Goal: Task Accomplishment & Management: Use online tool/utility

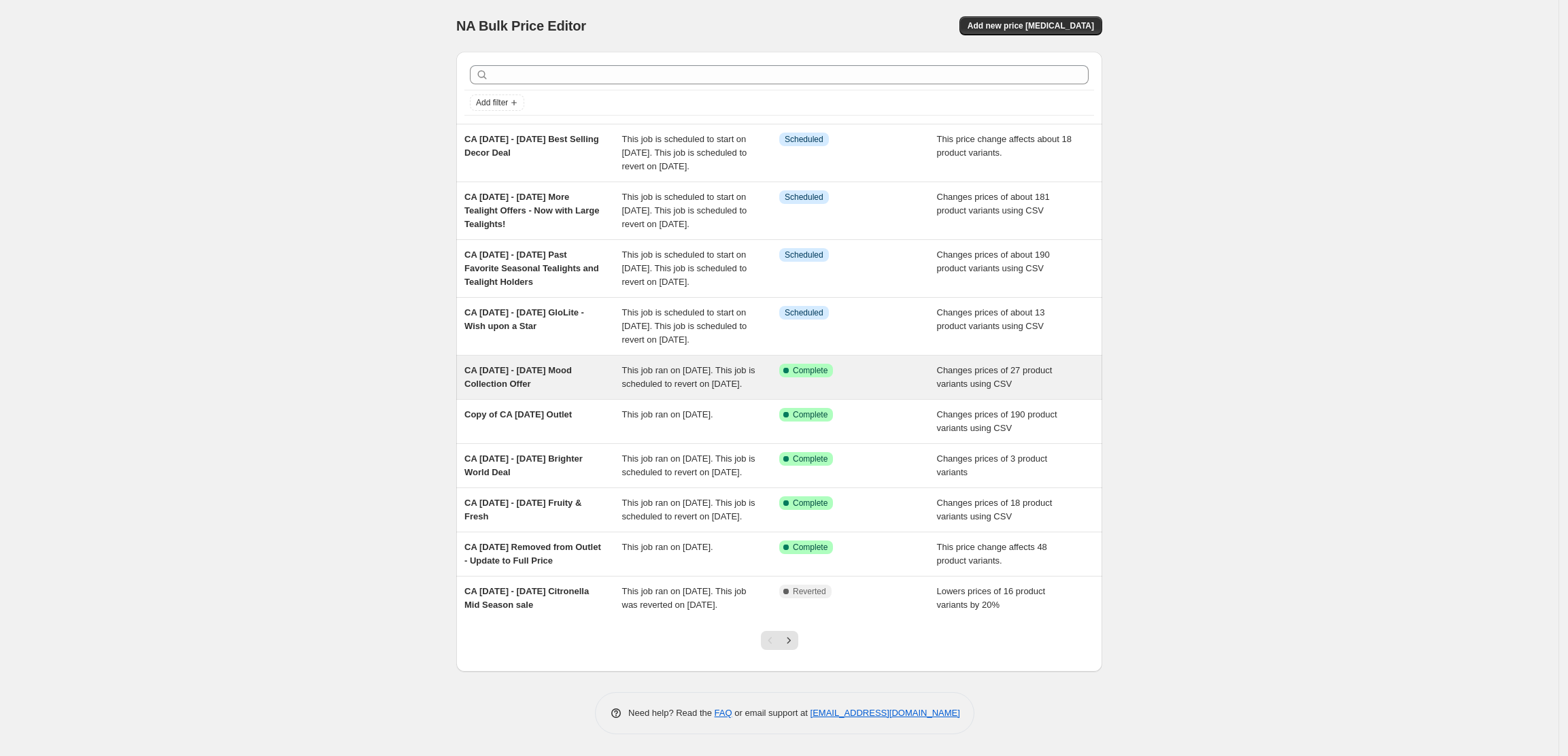
click at [541, 389] on span "CA [DATE] - [DATE] Mood Collection Offer" at bounding box center [518, 377] width 108 height 24
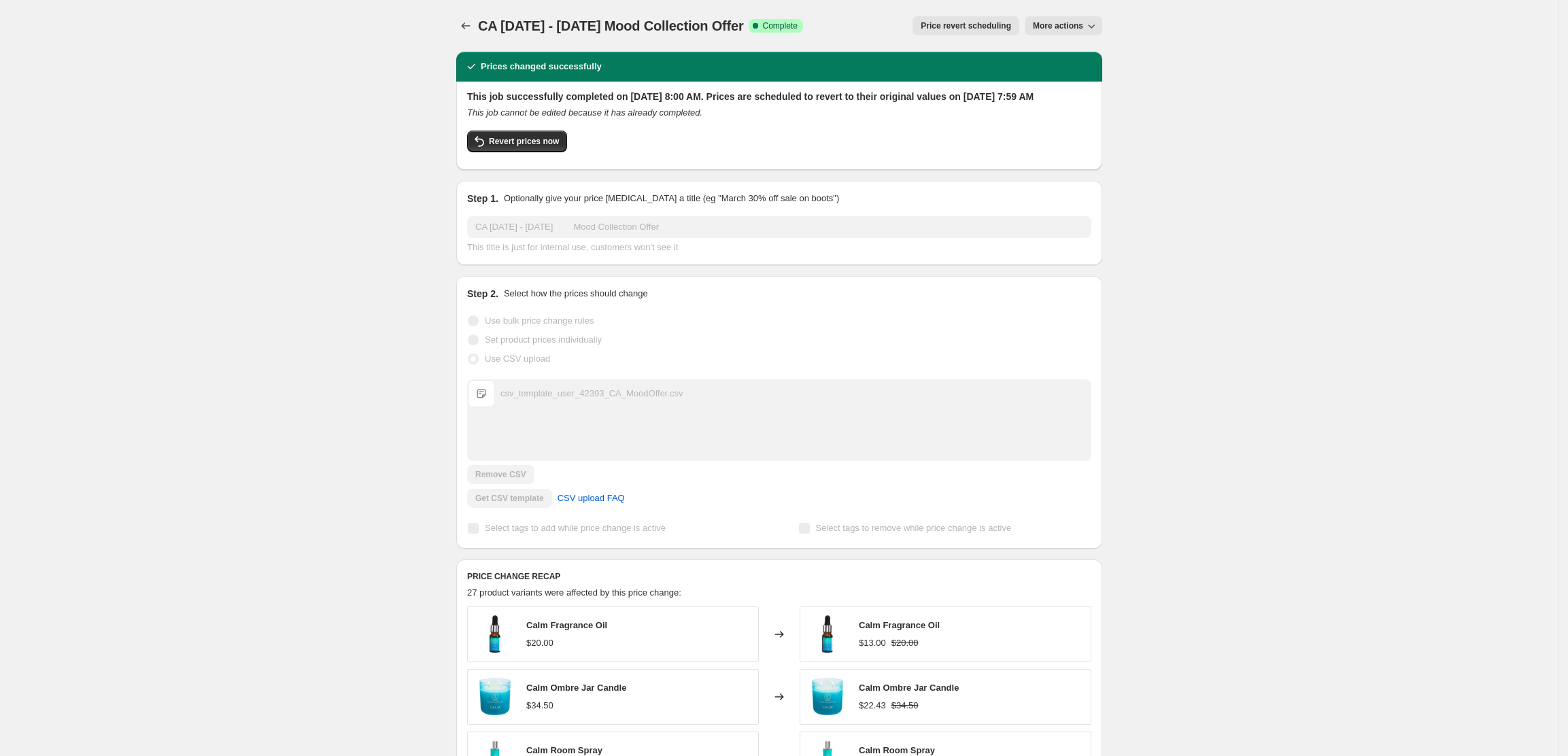
drag, startPoint x: 815, startPoint y: 27, endPoint x: 484, endPoint y: 30, distance: 331.0
click at [484, 30] on div "CA [DATE] - [DATE] Mood Collection Offer Success Complete Complete" at bounding box center [640, 25] width 325 height 19
copy span "CA [DATE] - [DATE] Mood Collection Offer"
click at [469, 20] on icon "Price change jobs" at bounding box center [466, 25] width 14 height 14
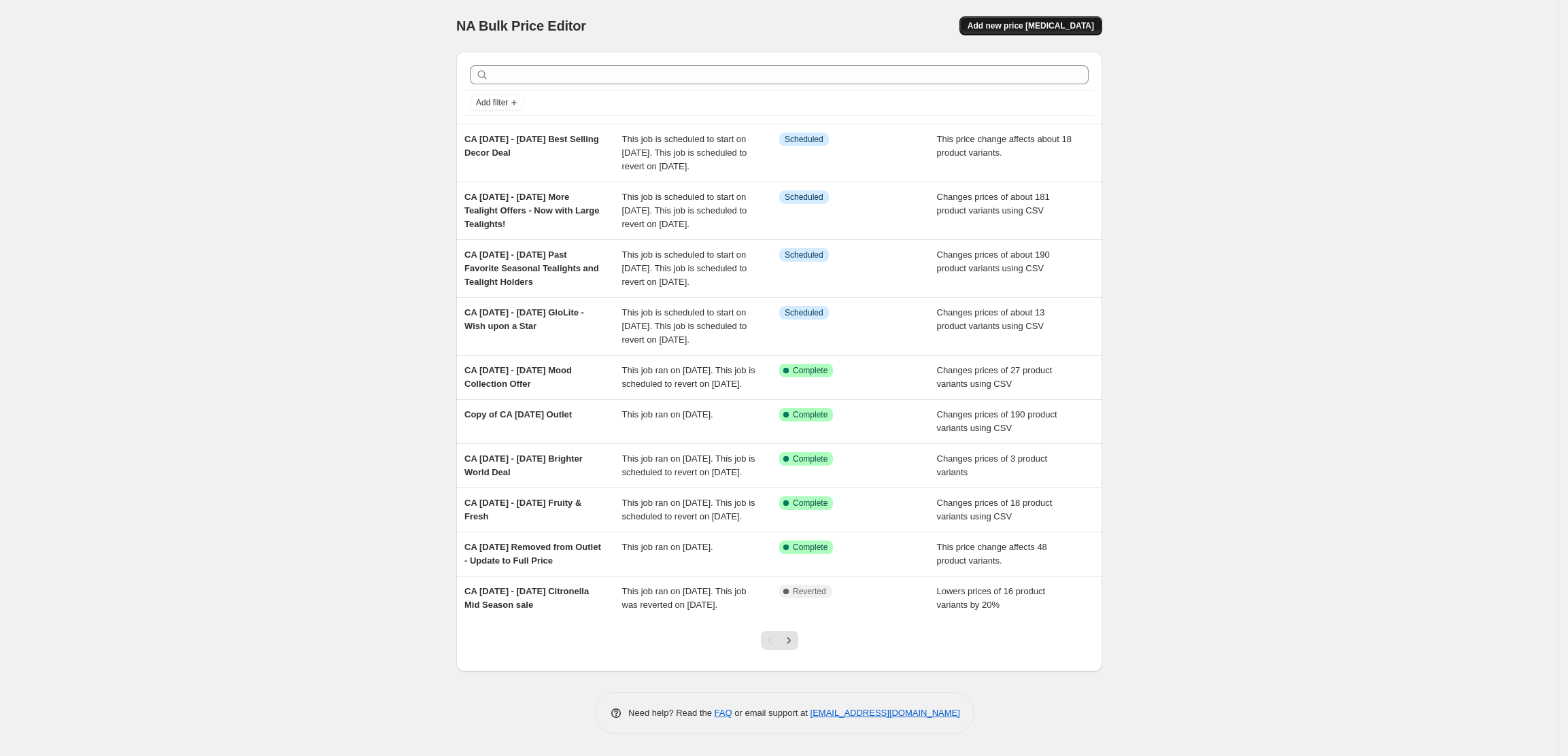
click at [1036, 24] on span "Add new price [MEDICAL_DATA]" at bounding box center [1030, 25] width 126 height 11
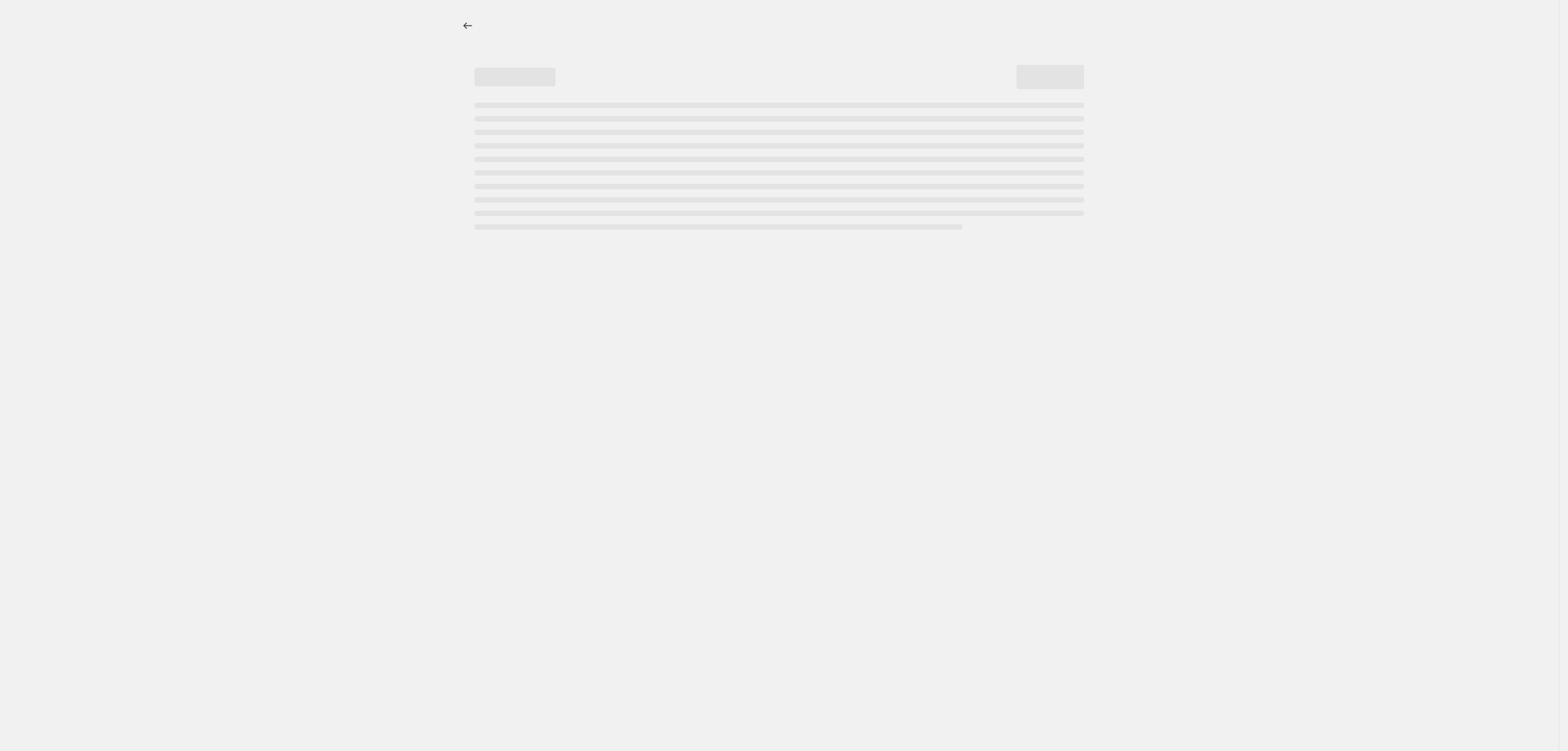
select select "percentage"
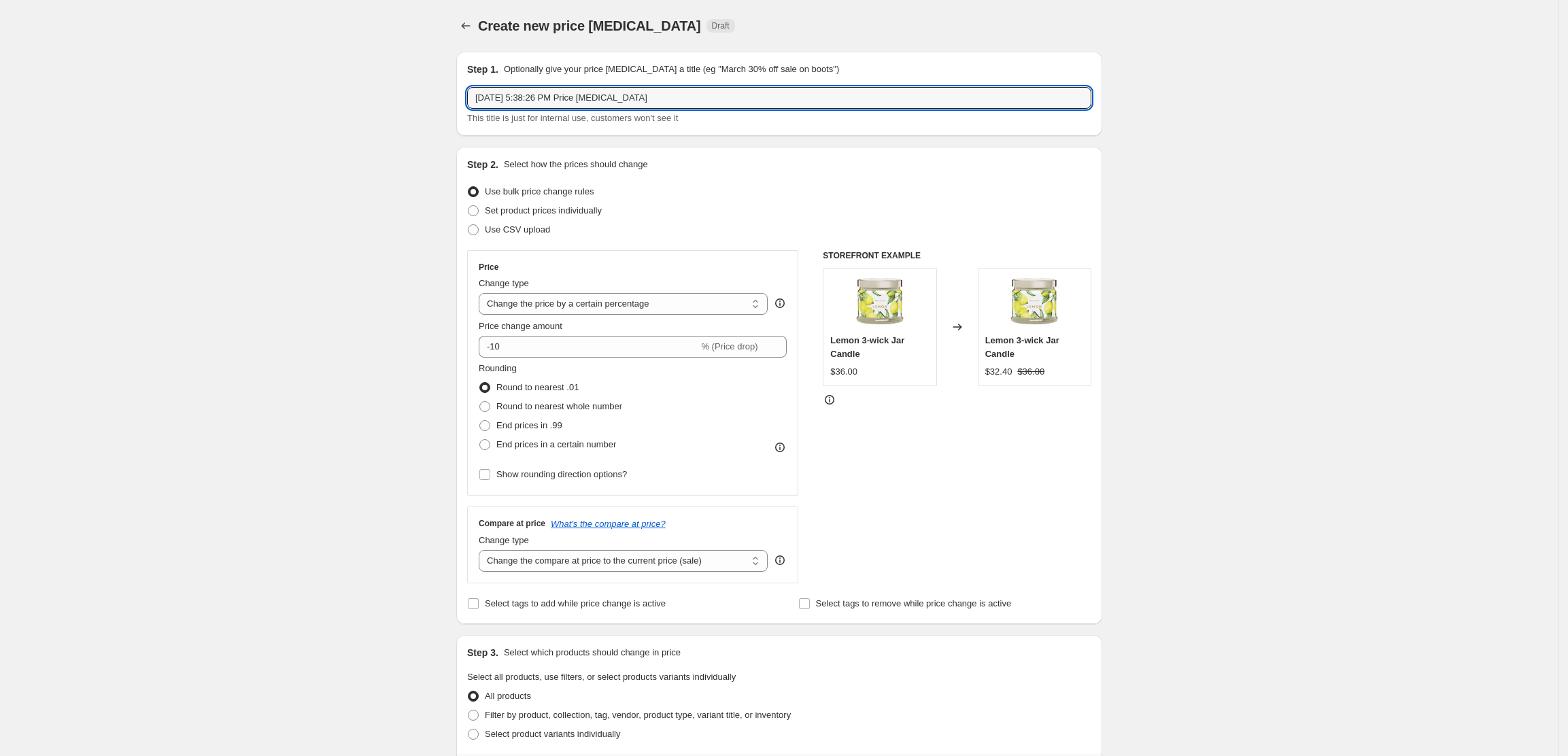
drag, startPoint x: 651, startPoint y: 101, endPoint x: 368, endPoint y: 84, distance: 283.5
click at [368, 84] on div "Create new price [MEDICAL_DATA]. This page is ready Create new price [MEDICAL_D…" at bounding box center [779, 682] width 1558 height 1364
paste input "CA [DATE] - [DATE] Mood Collection Offer"
type input "CA [DATE] - [DATE] Mood Collection Offer Updated"
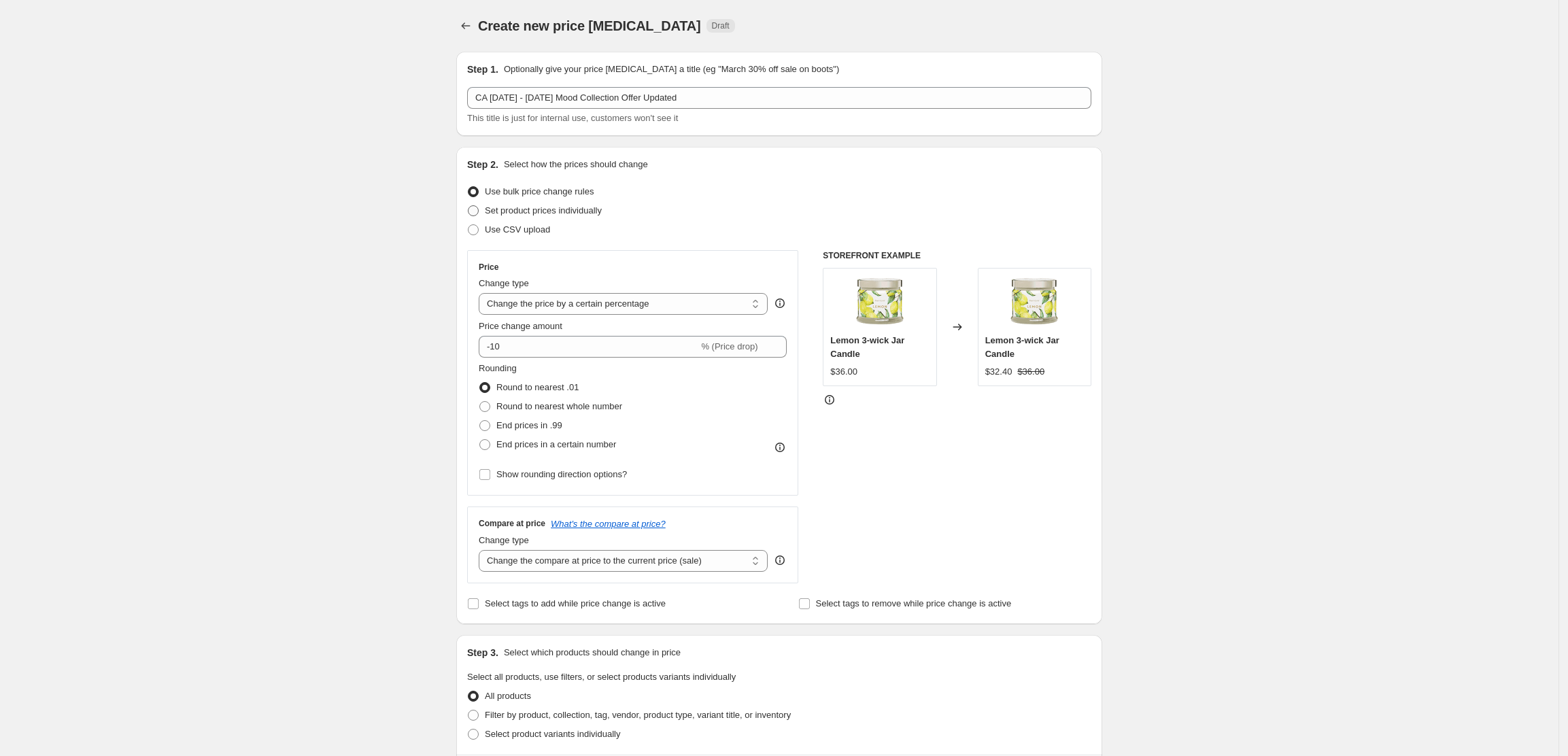
click at [477, 210] on span at bounding box center [473, 211] width 11 height 11
click at [469, 206] on input "Set product prices individually" at bounding box center [468, 206] width 1 height 1
radio input "true"
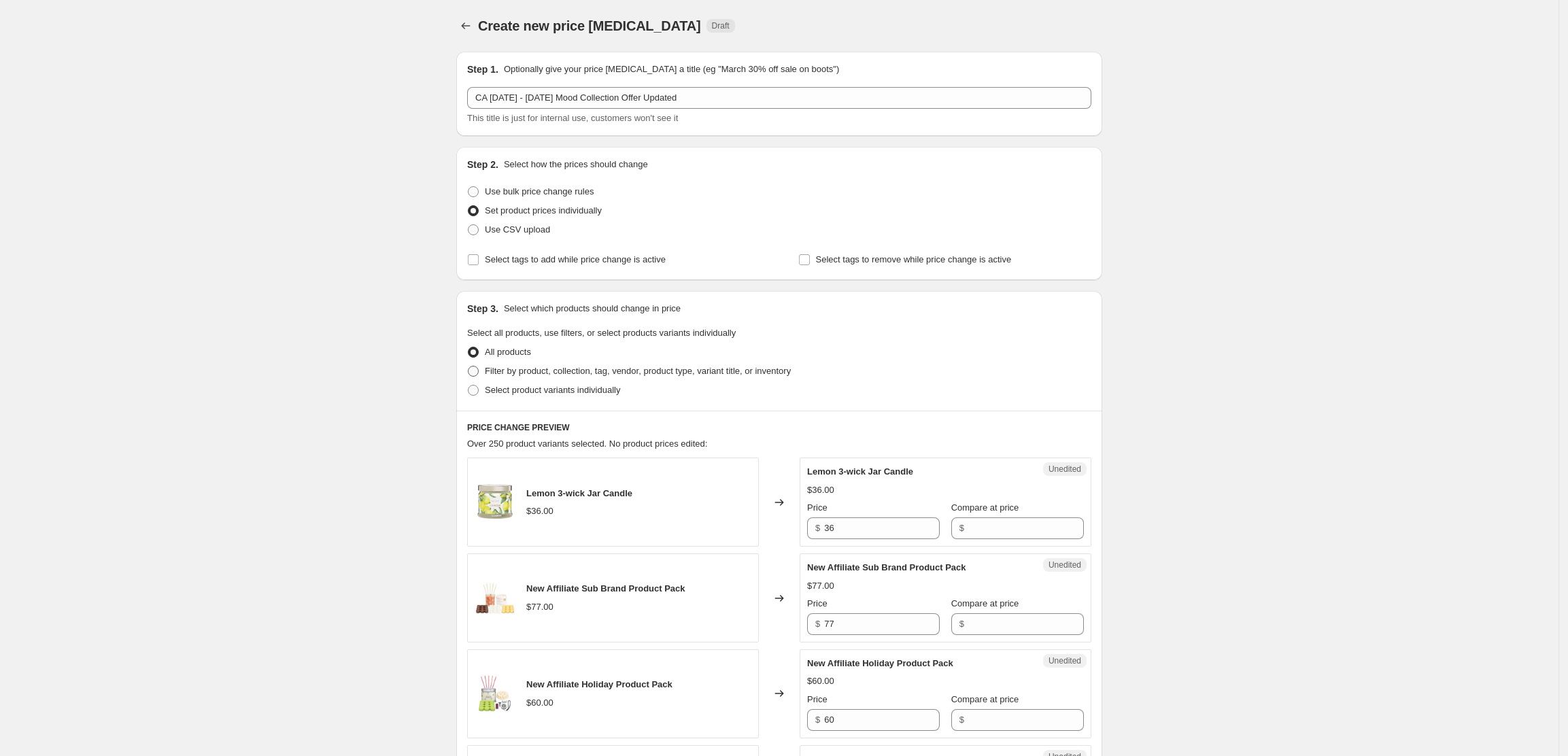
click at [501, 368] on span "Filter by product, collection, tag, vendor, product type, variant title, or inv…" at bounding box center [637, 371] width 306 height 10
click at [469, 366] on input "Filter by product, collection, tag, vendor, product type, variant title, or inv…" at bounding box center [468, 366] width 1 height 1
radio input "true"
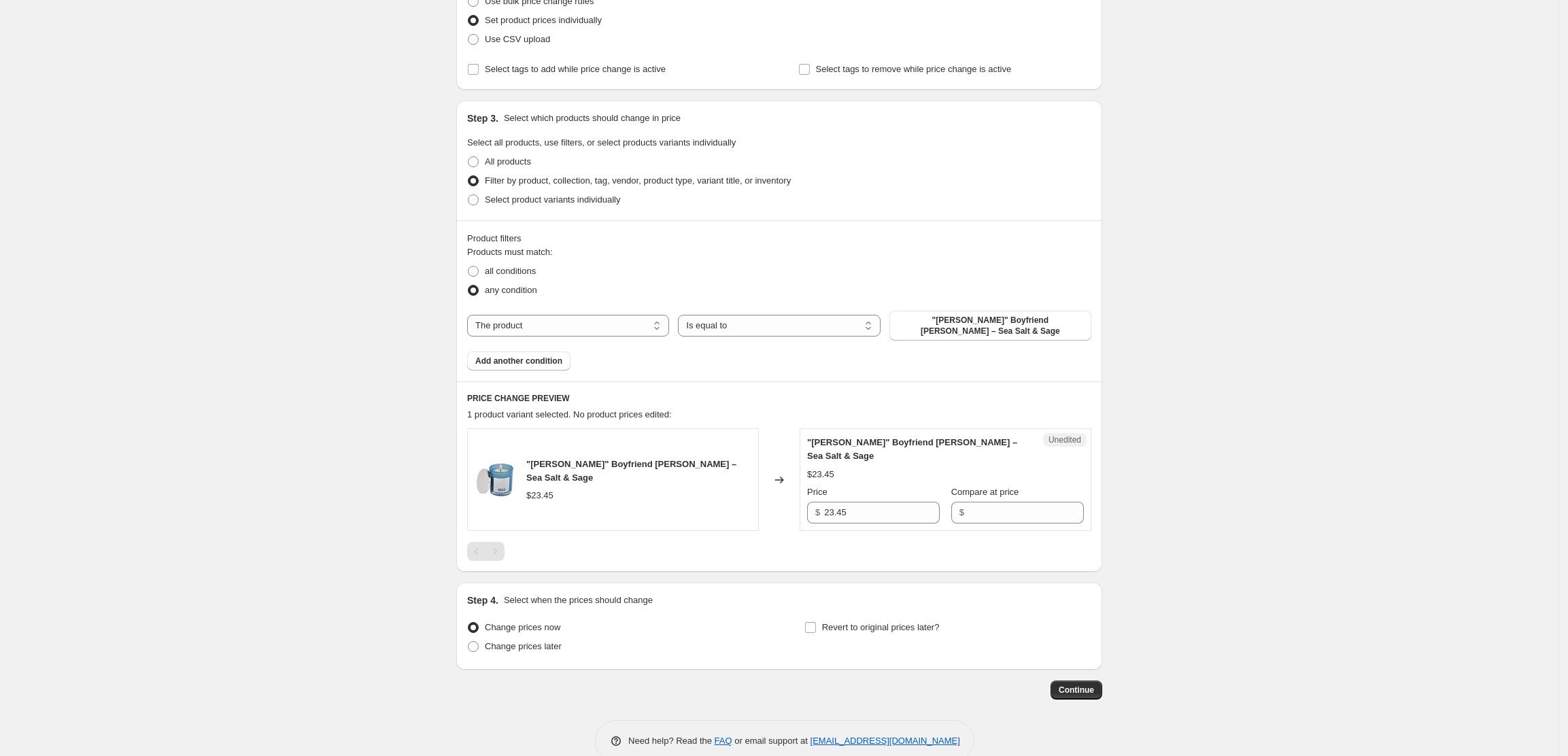
scroll to position [197, 0]
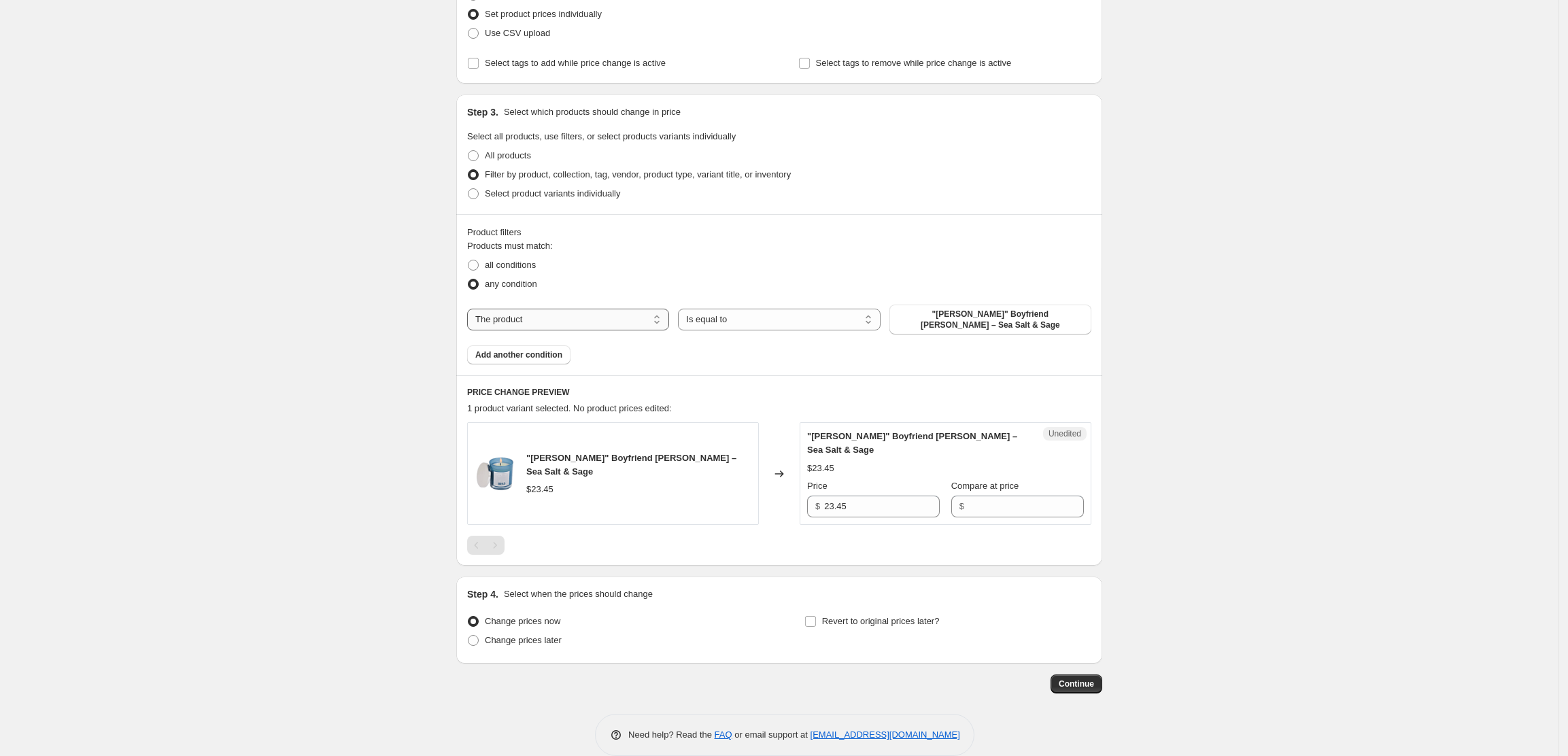
click at [656, 316] on select "The product The product's collection The product's tag The product's vendor The…" at bounding box center [568, 319] width 202 height 22
select select "collection"
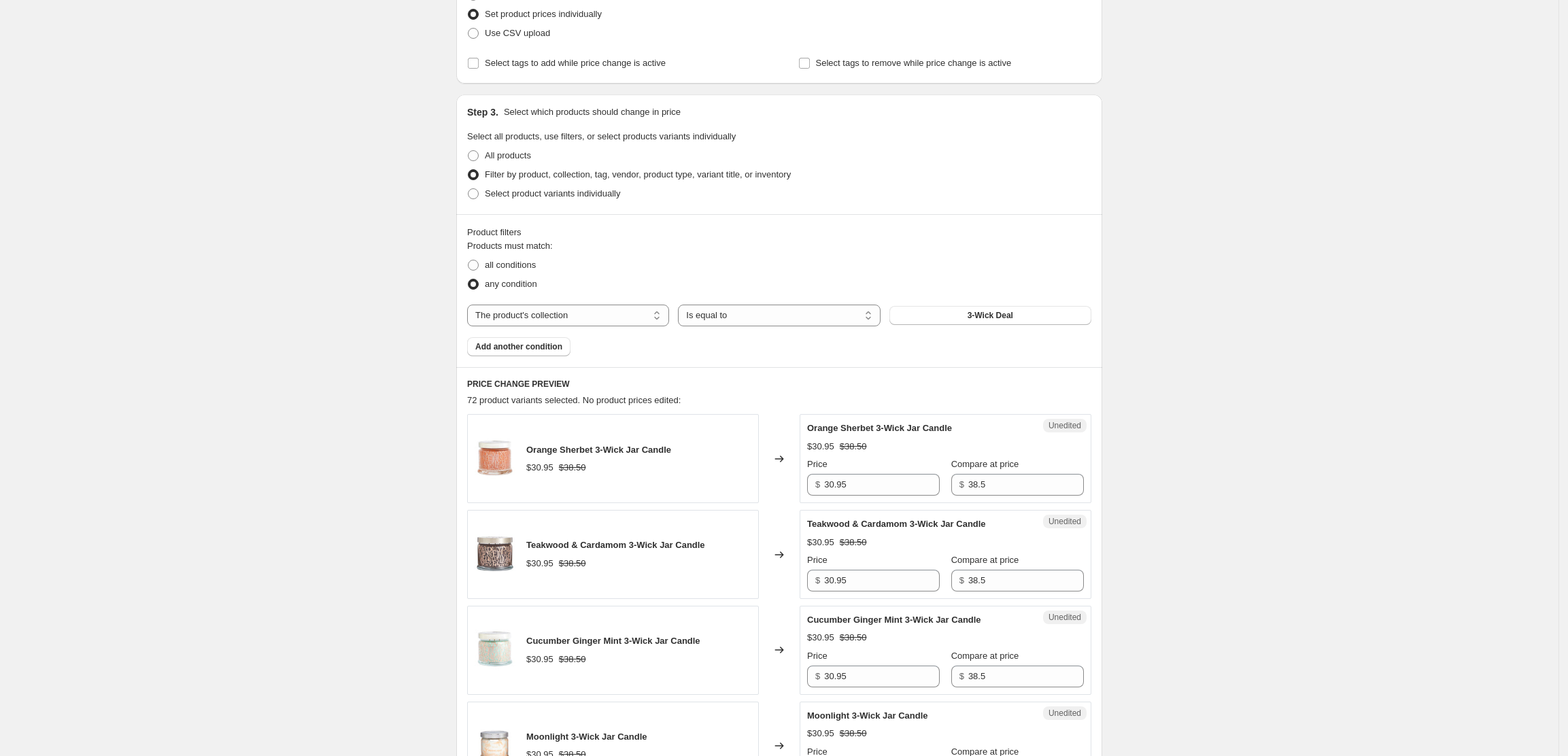
click at [945, 312] on button "3-Wick Deal" at bounding box center [990, 315] width 202 height 19
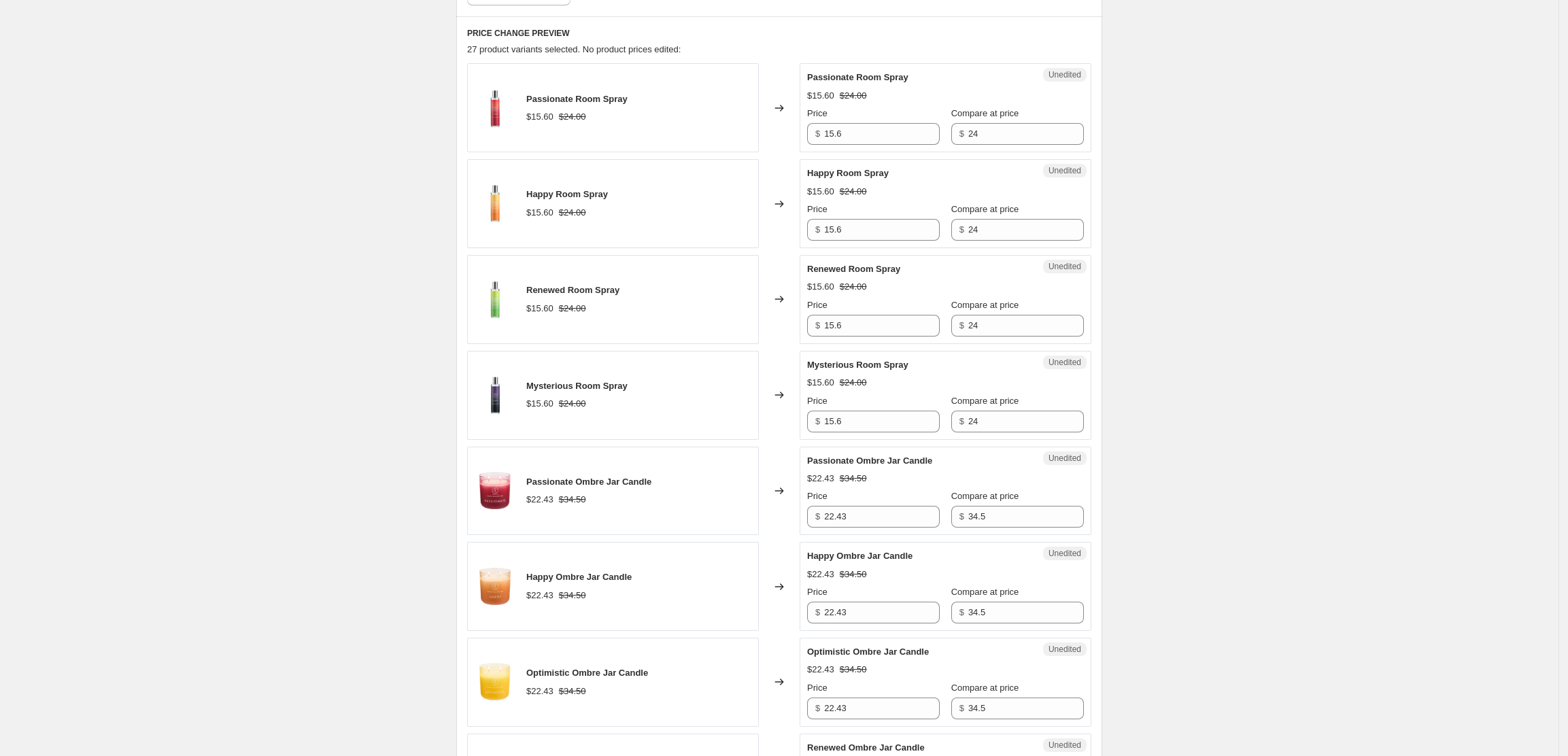
scroll to position [559, 0]
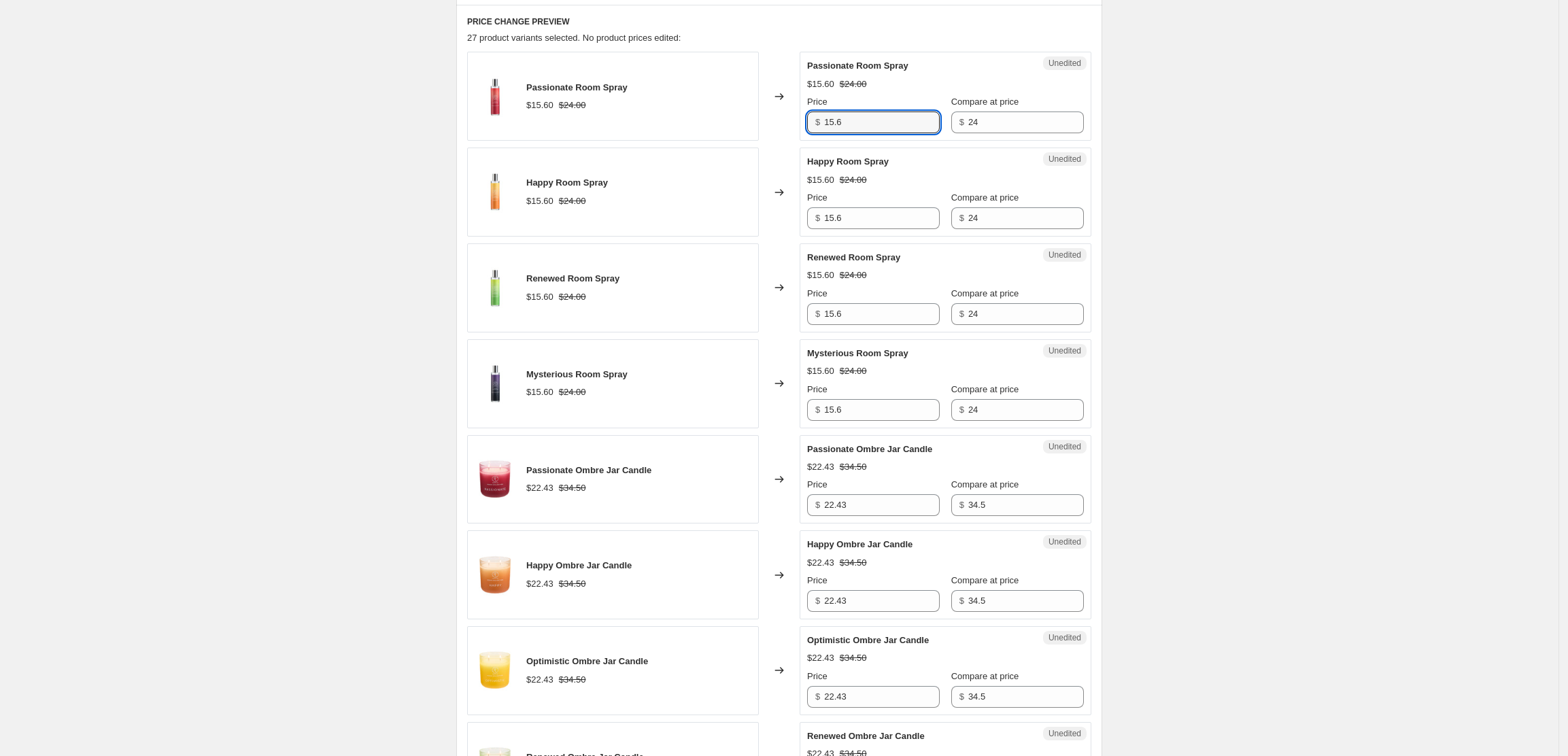
drag, startPoint x: 852, startPoint y: 119, endPoint x: 782, endPoint y: 109, distance: 70.7
click at [782, 109] on div "Passionate Room Spray $15.60 $24.00 Changed to Unedited Passionate Room Spray $…" at bounding box center [779, 96] width 624 height 89
type input "20.4"
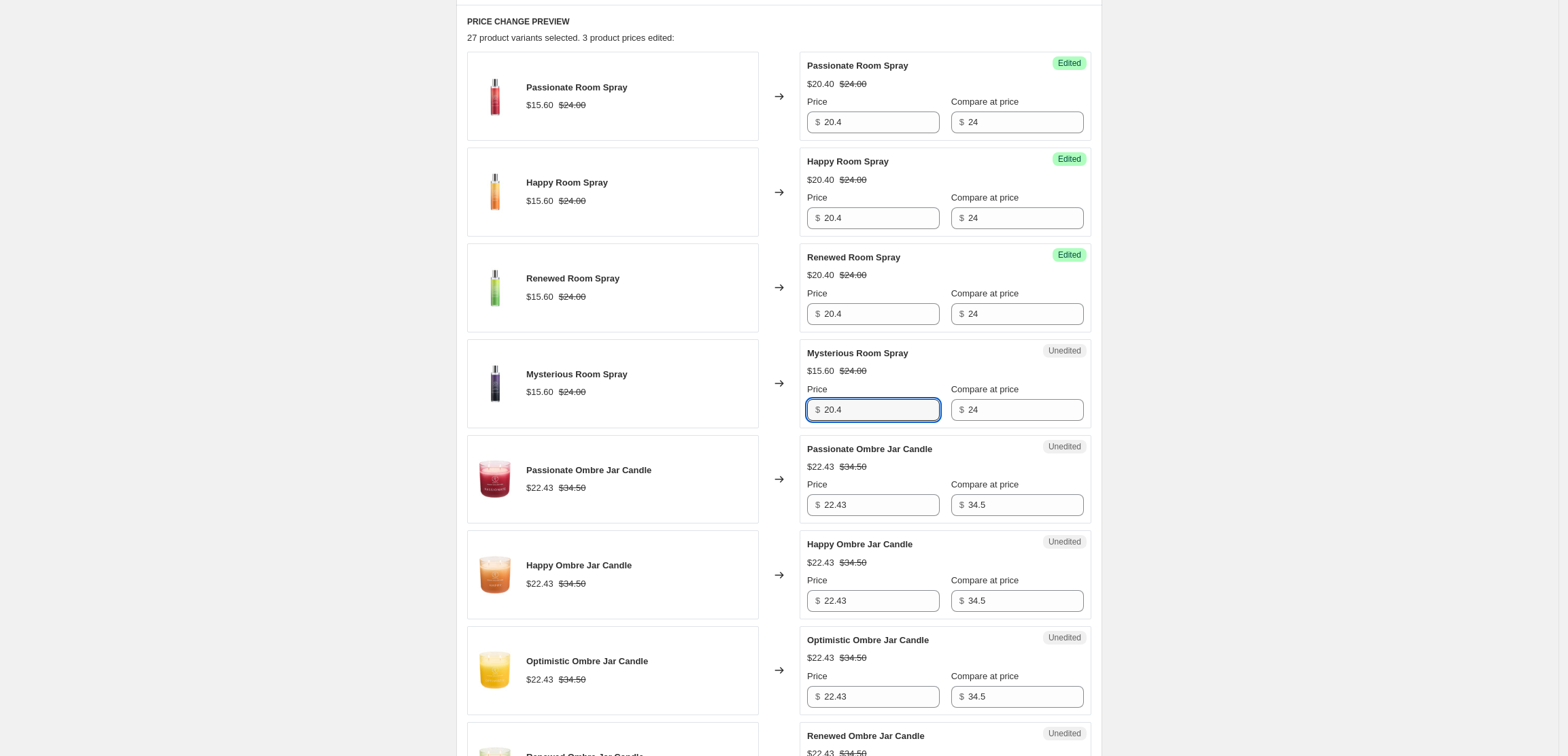
type input "20.4"
type input "29.33"
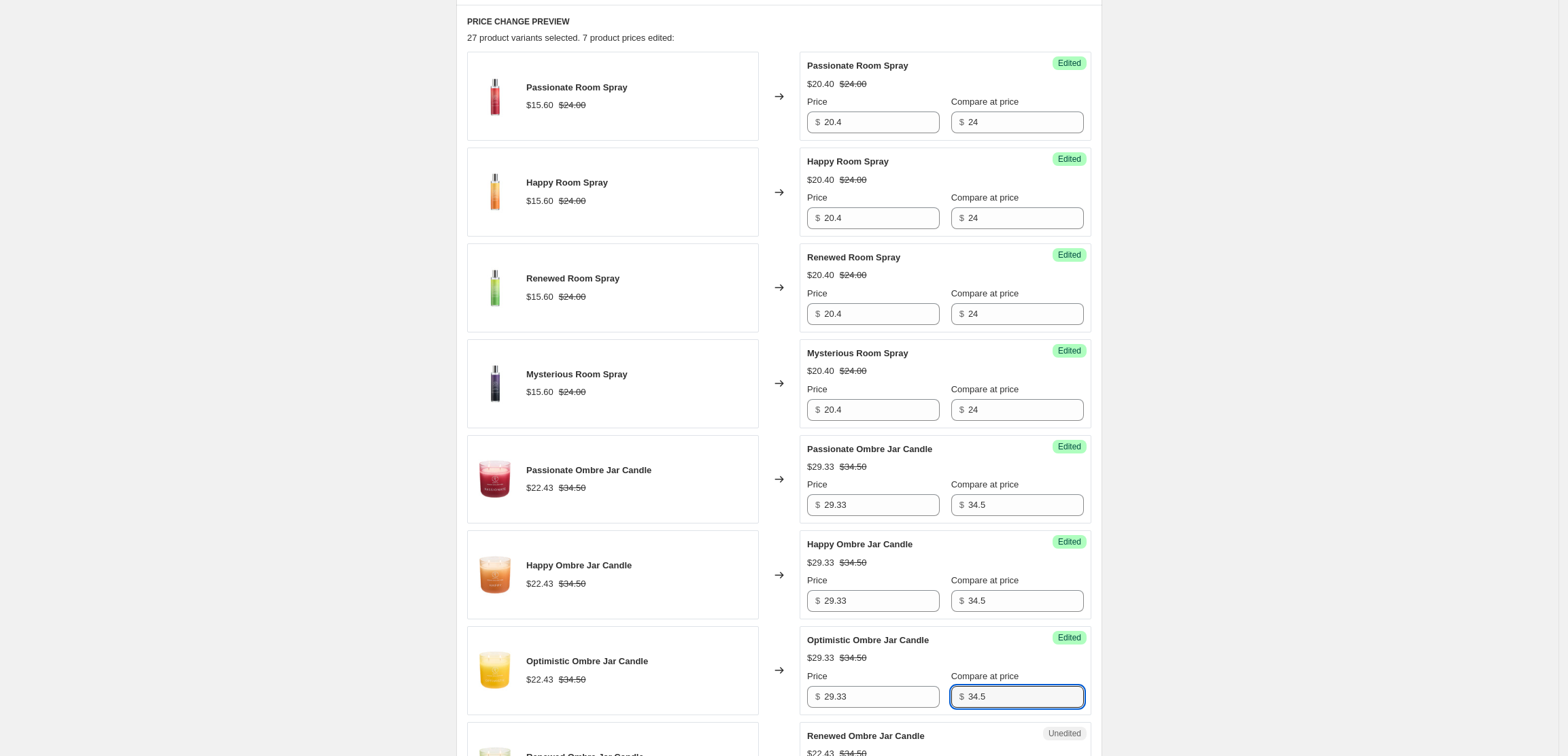
scroll to position [977, 0]
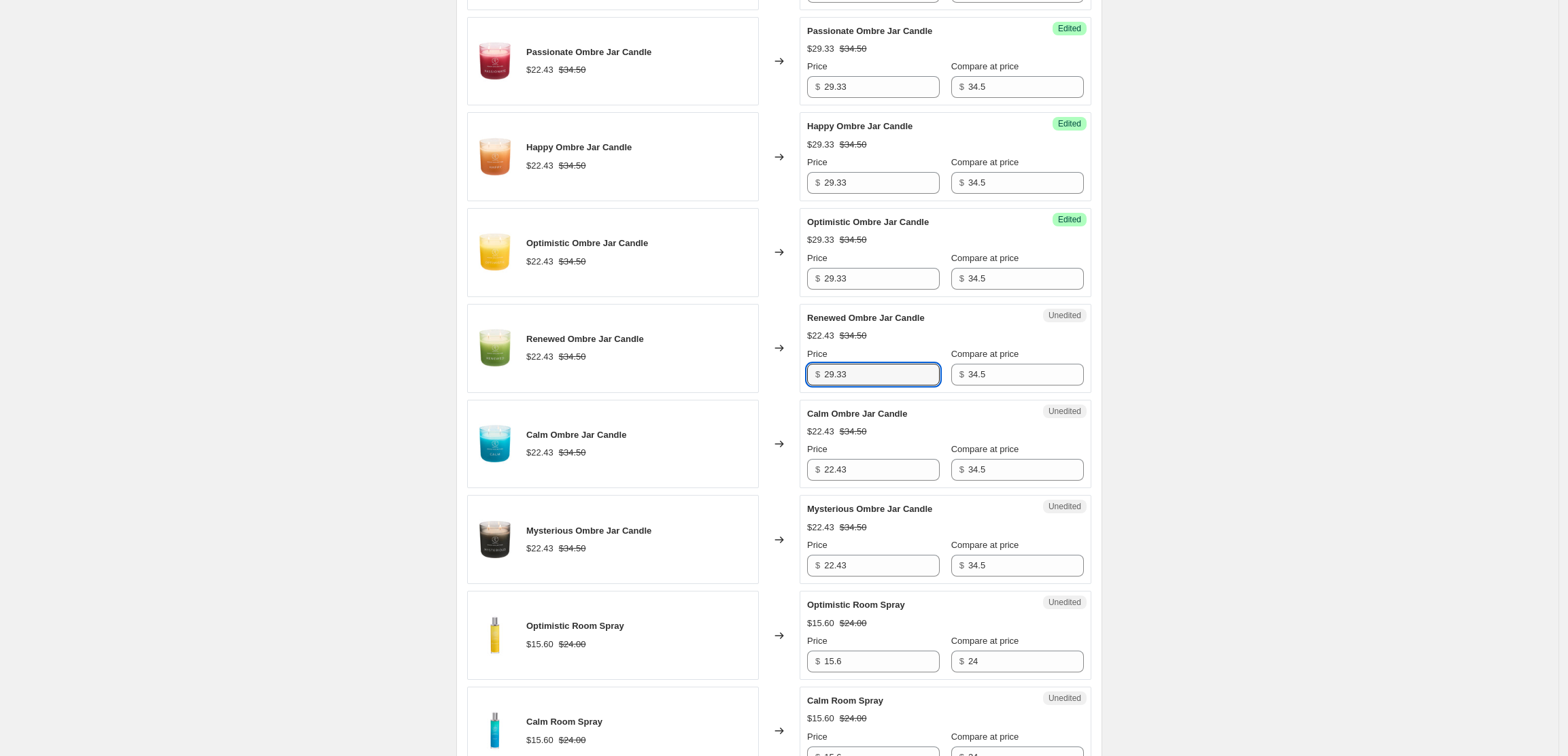
type input "29.33"
type input "20.4"
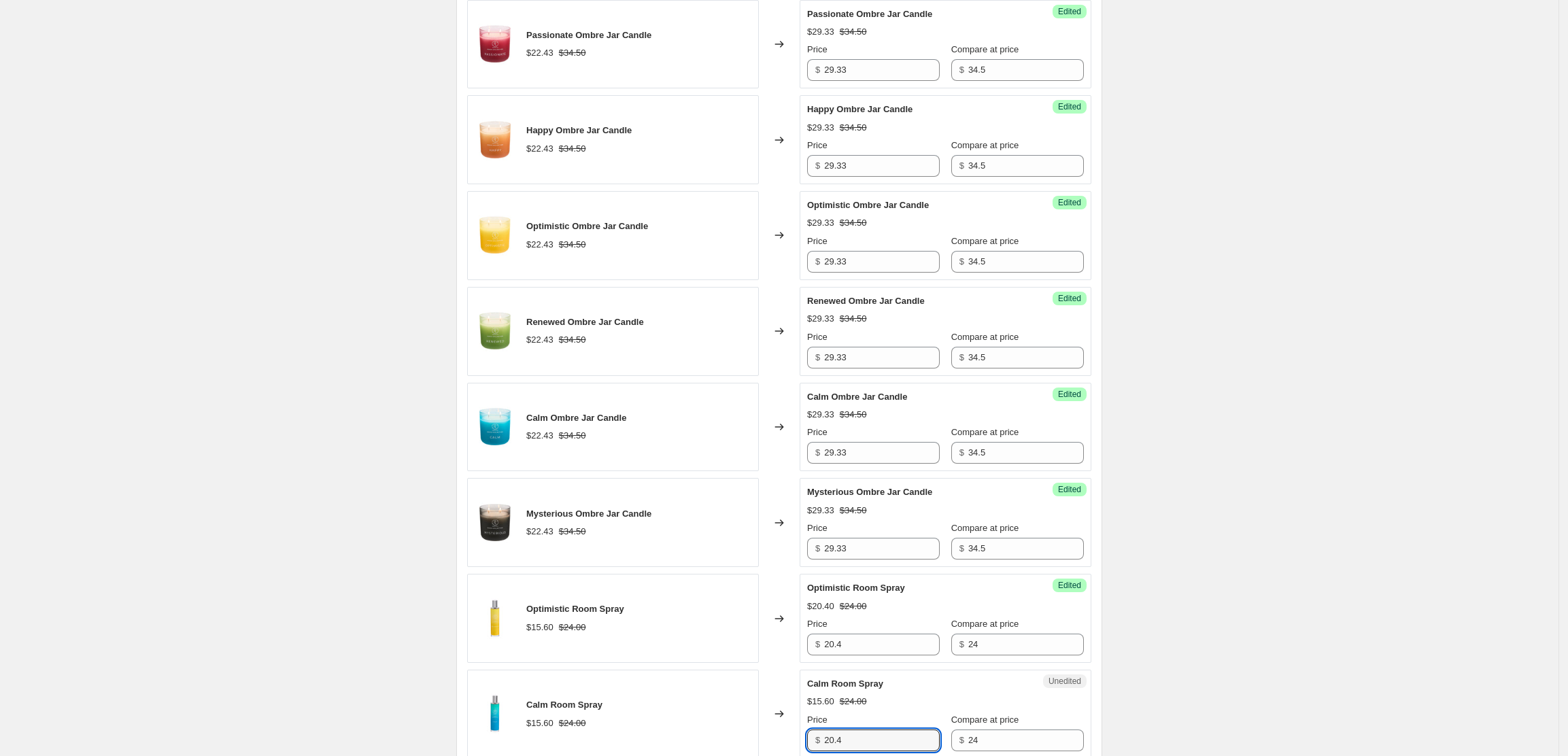
type input "20.4"
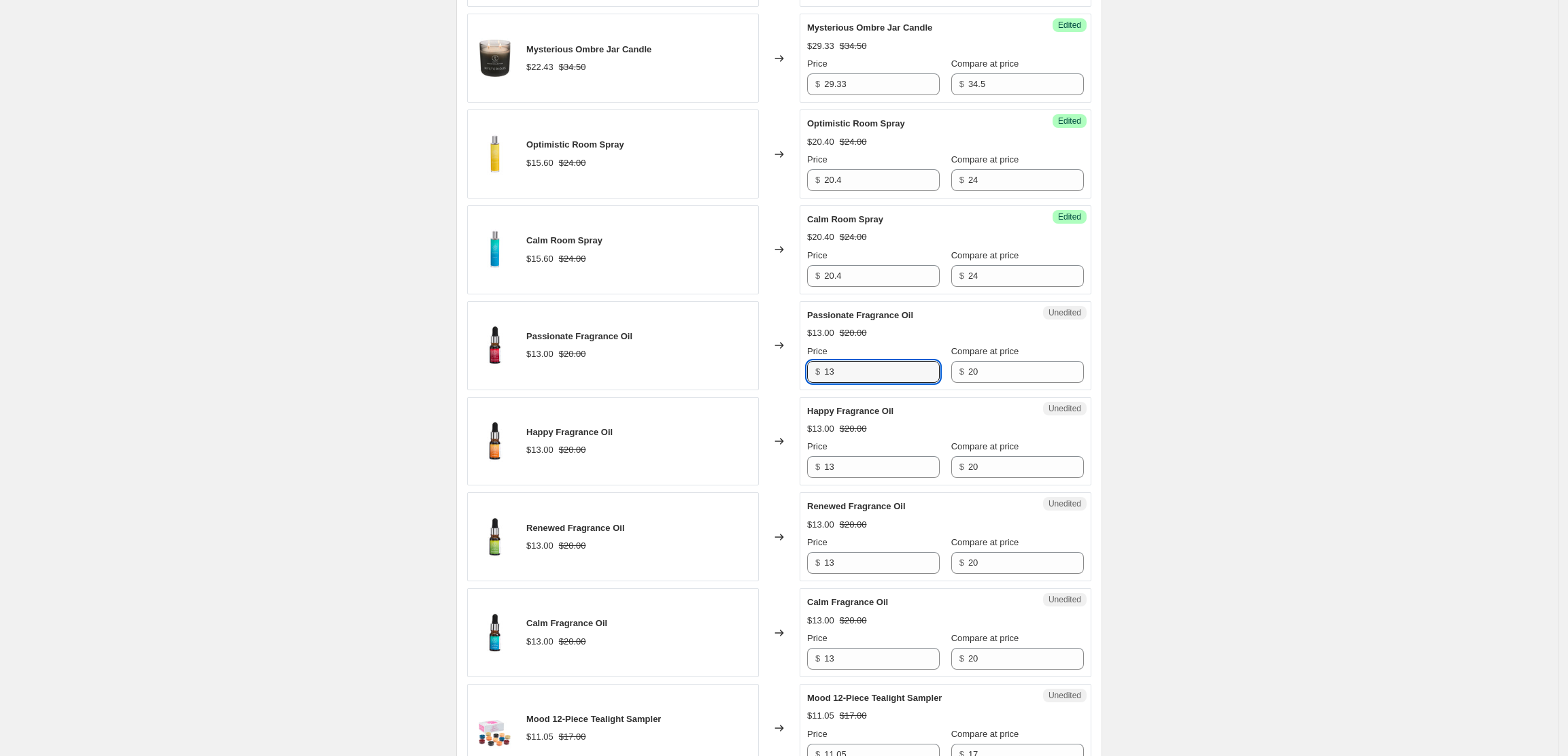
type input "2"
type input "17"
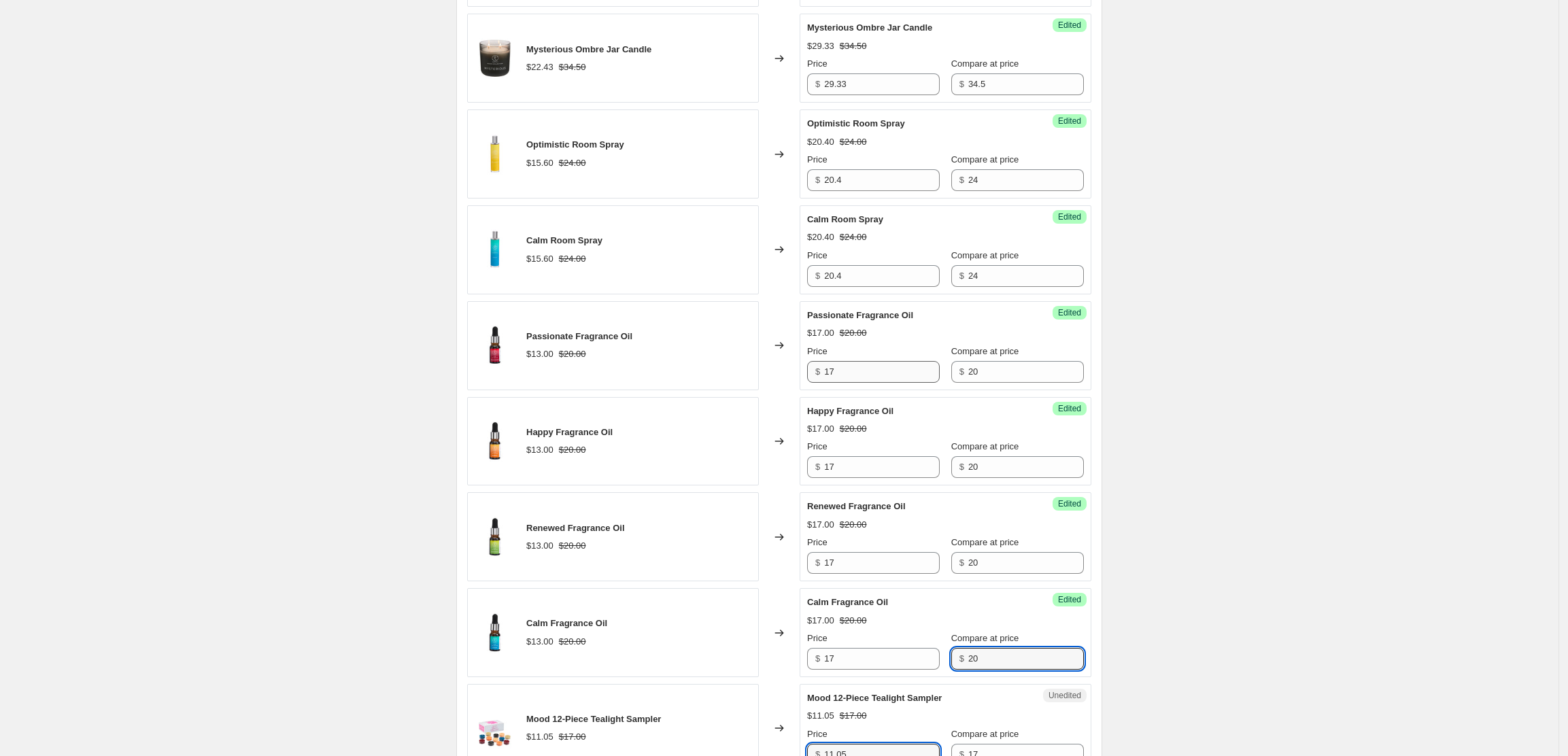
scroll to position [1476, 0]
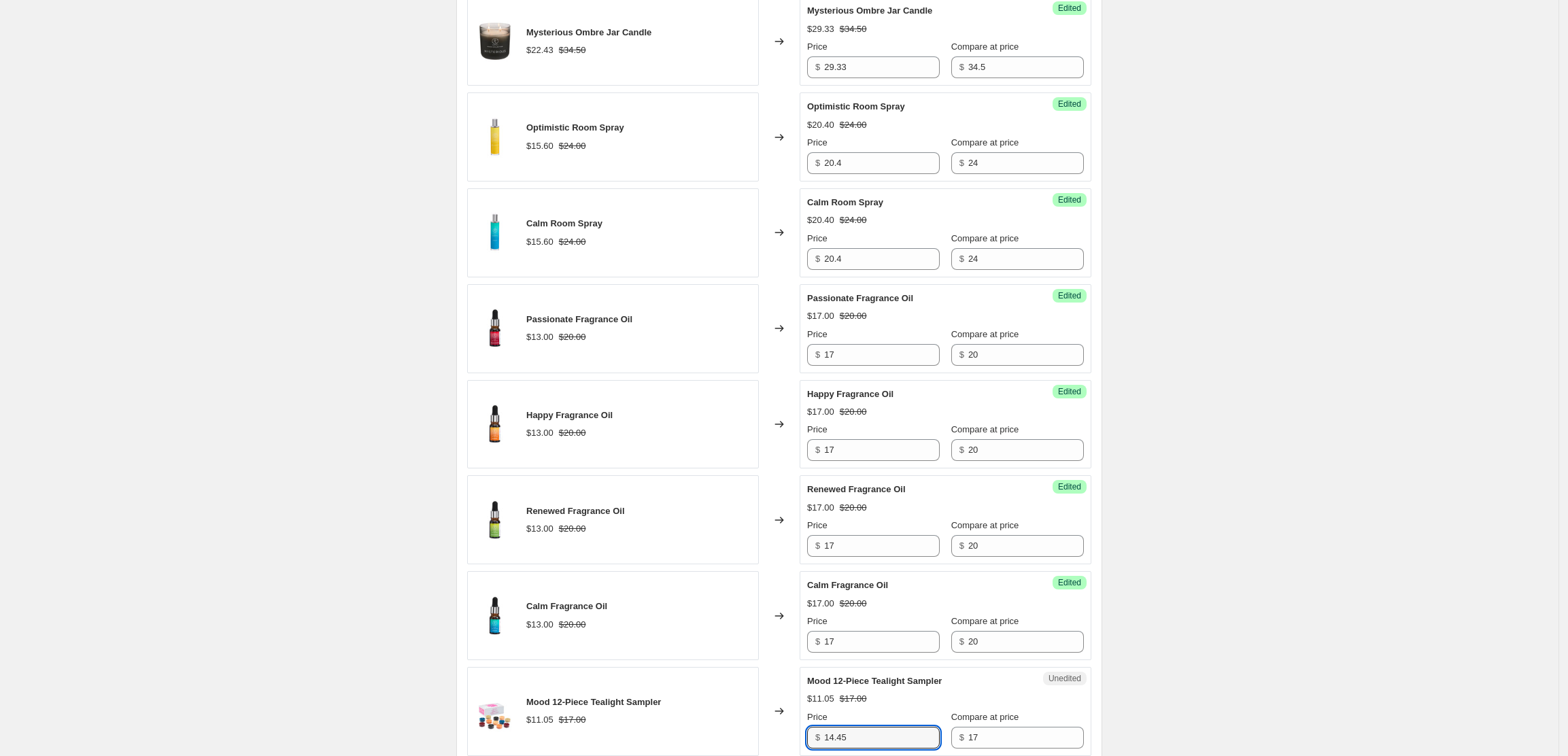
type input "14.45"
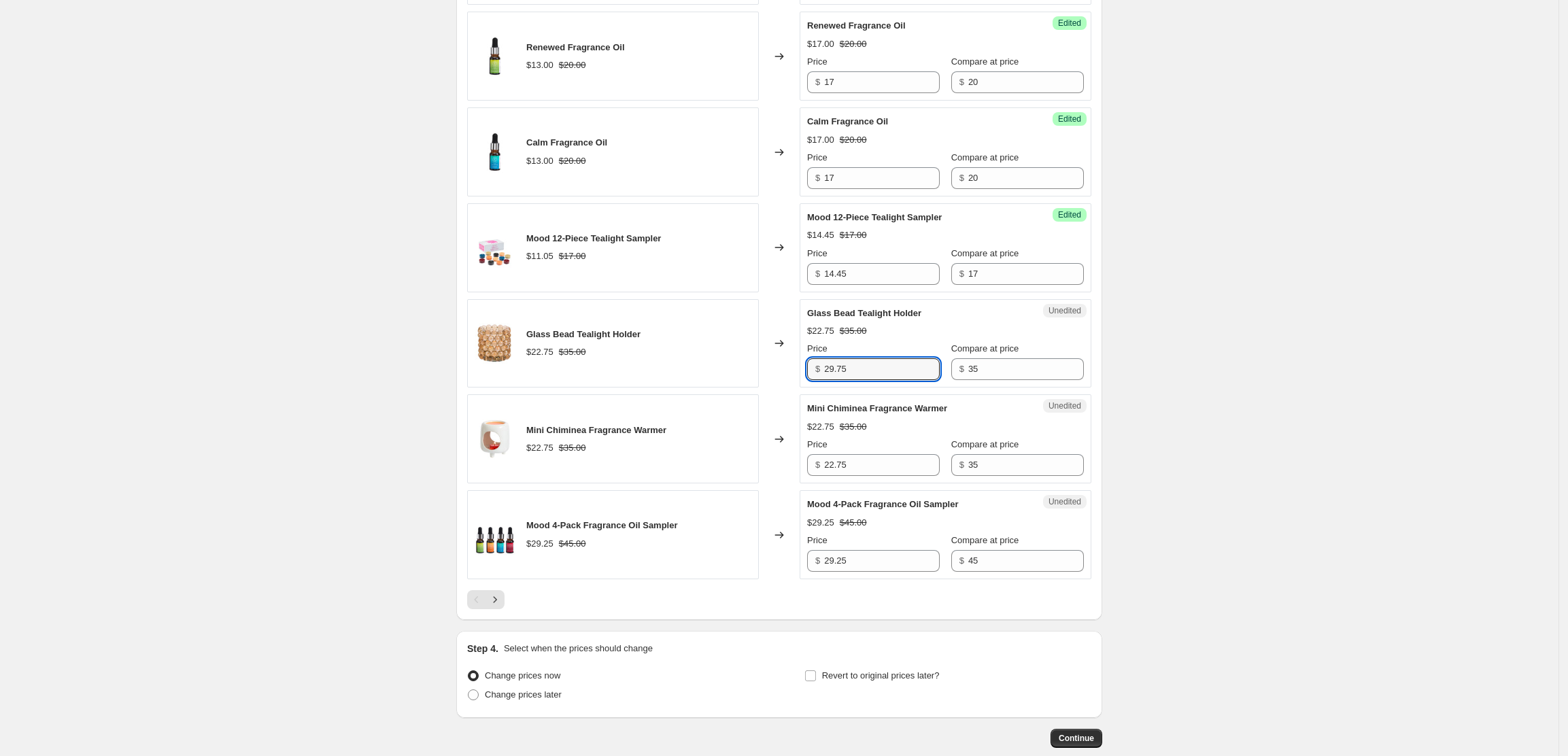
type input "29.75"
type input "38.25"
click at [501, 607] on icon "Next" at bounding box center [495, 600] width 14 height 14
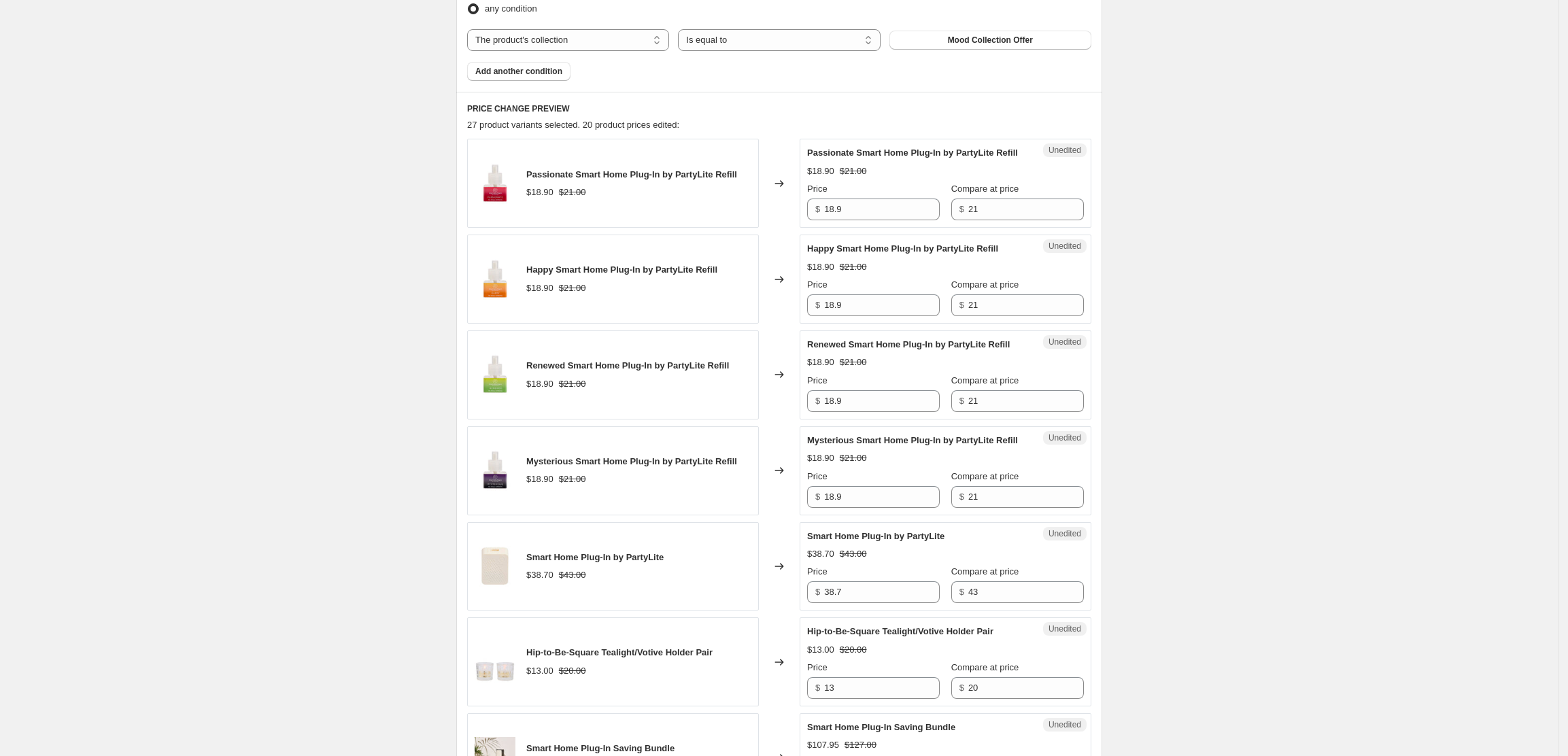
scroll to position [451, 0]
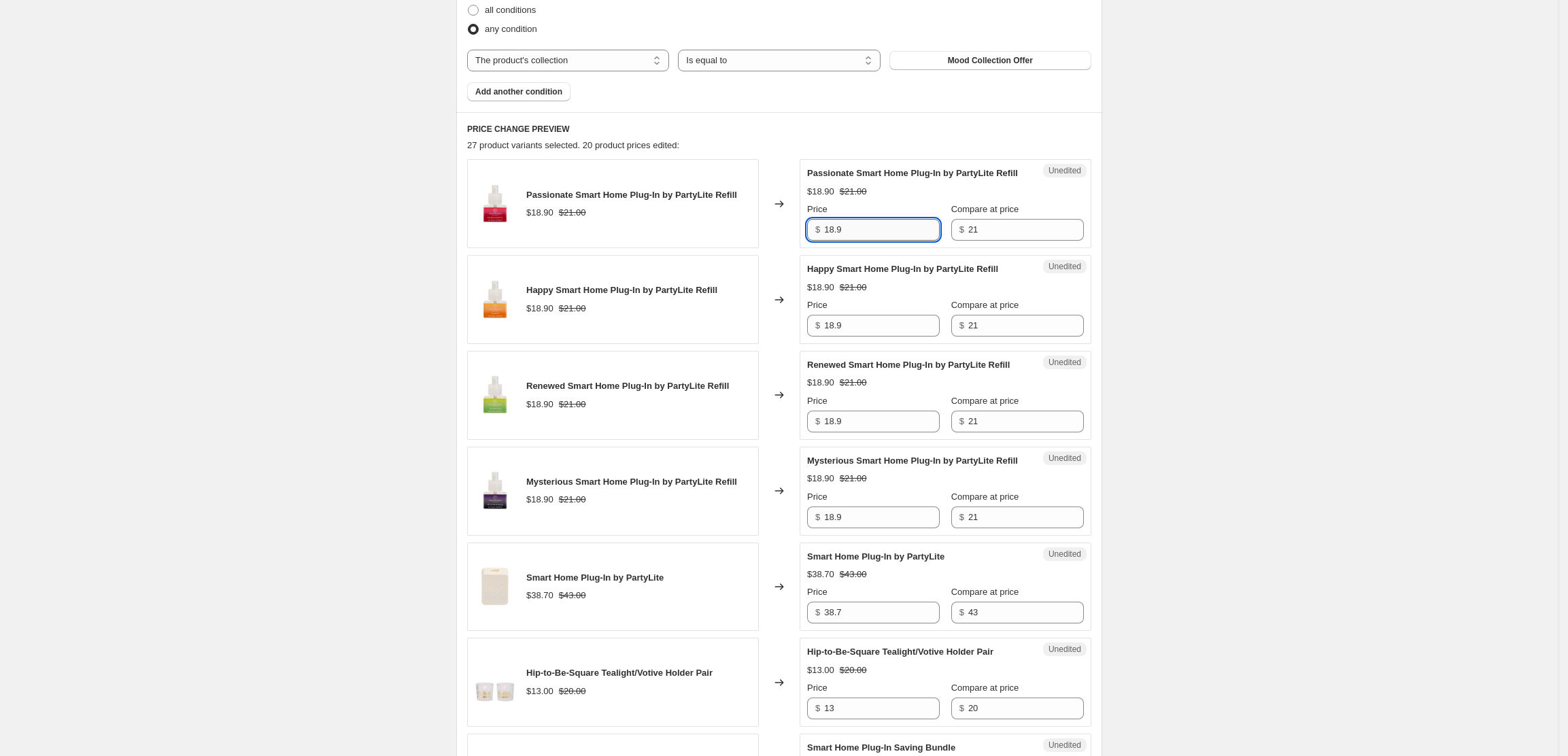
drag, startPoint x: 857, startPoint y: 246, endPoint x: 828, endPoint y: 240, distance: 29.6
click at [828, 240] on input "18.9" at bounding box center [882, 230] width 115 height 22
type input "17.85"
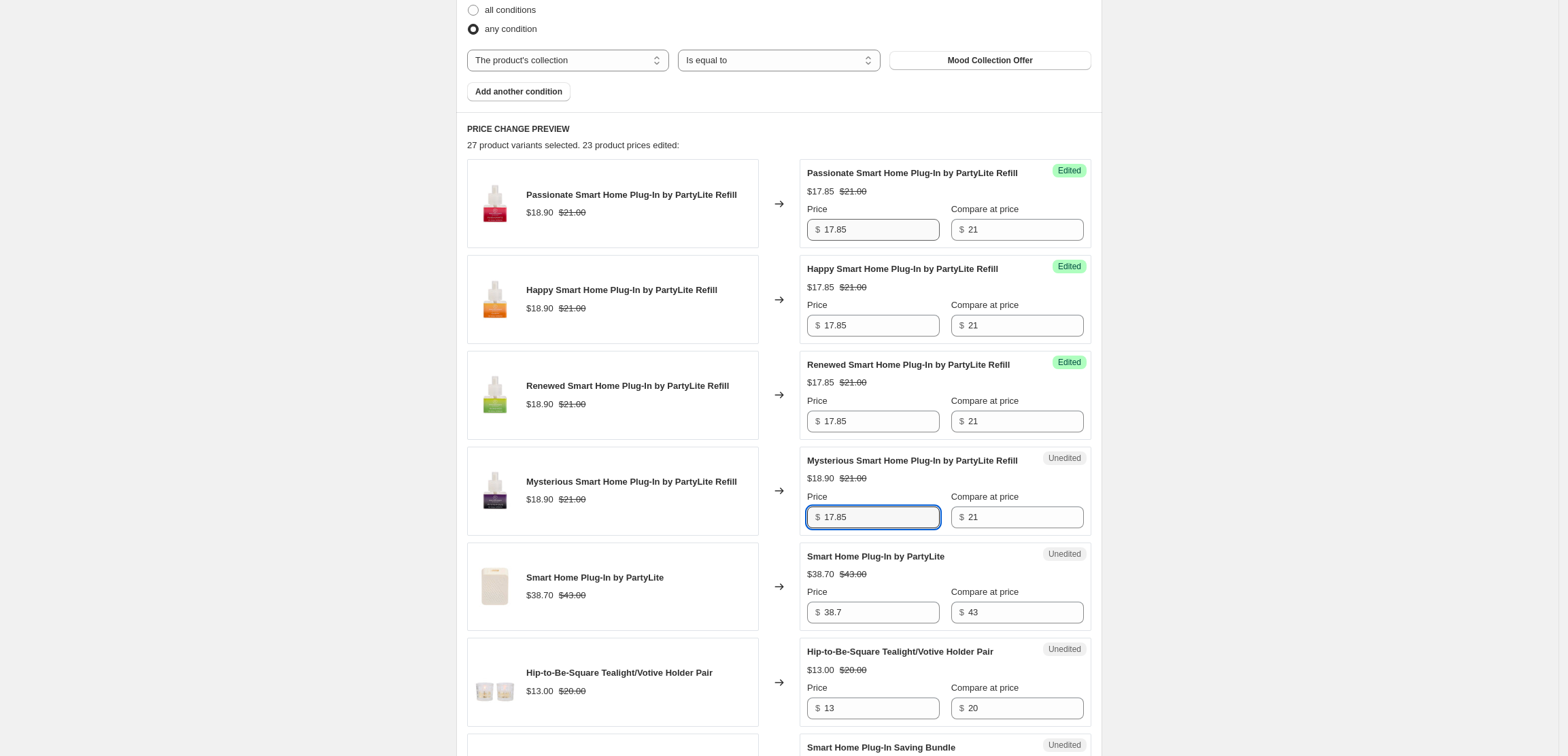
type input "17.85"
drag, startPoint x: 860, startPoint y: 244, endPoint x: 806, endPoint y: 237, distance: 54.5
click at [806, 237] on div "Success Edited Passionate Smart Home Plug-In by PartyLite Refill $17.85 $21.00 …" at bounding box center [945, 204] width 292 height 89
type input "18.9"
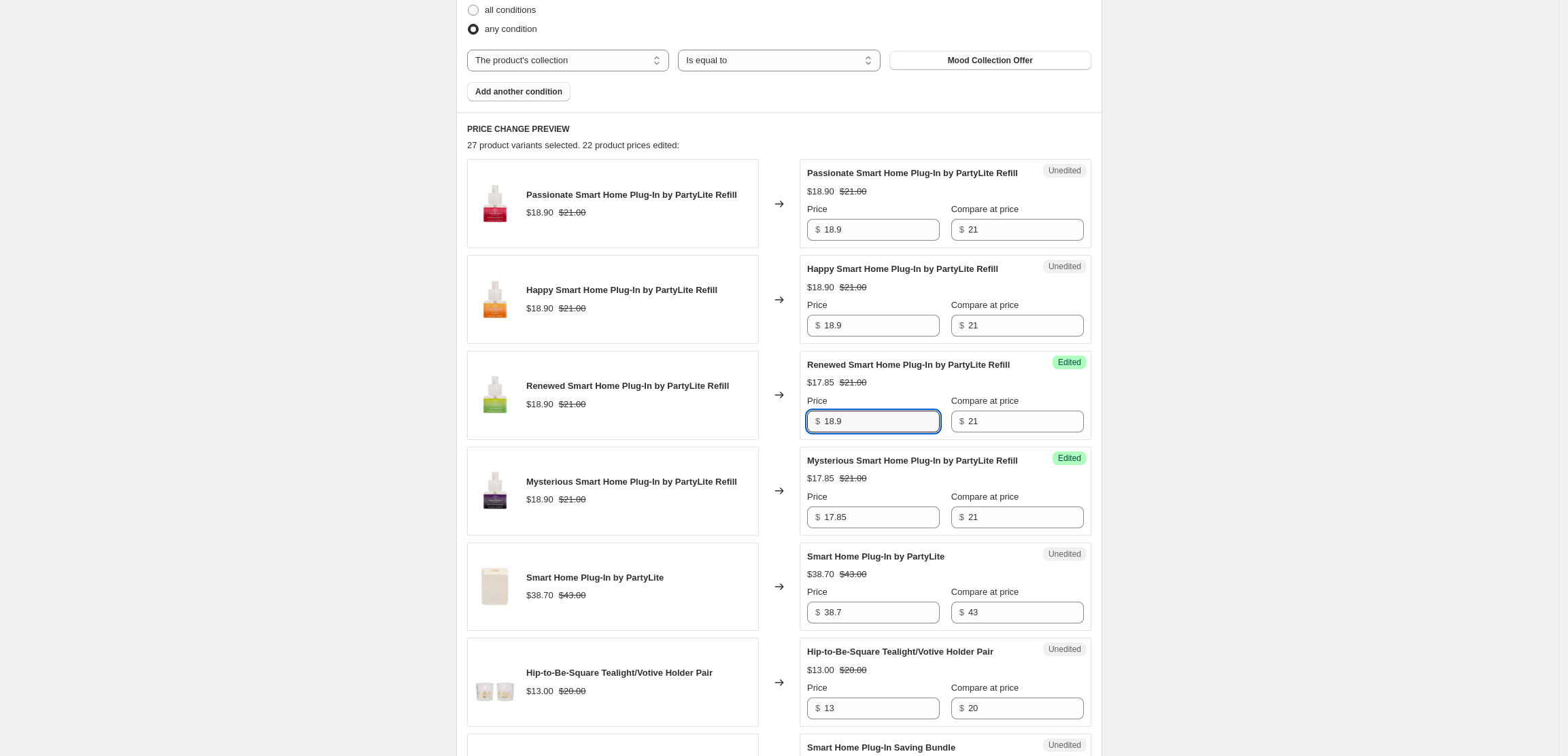
type input "18.9"
type input "38.7"
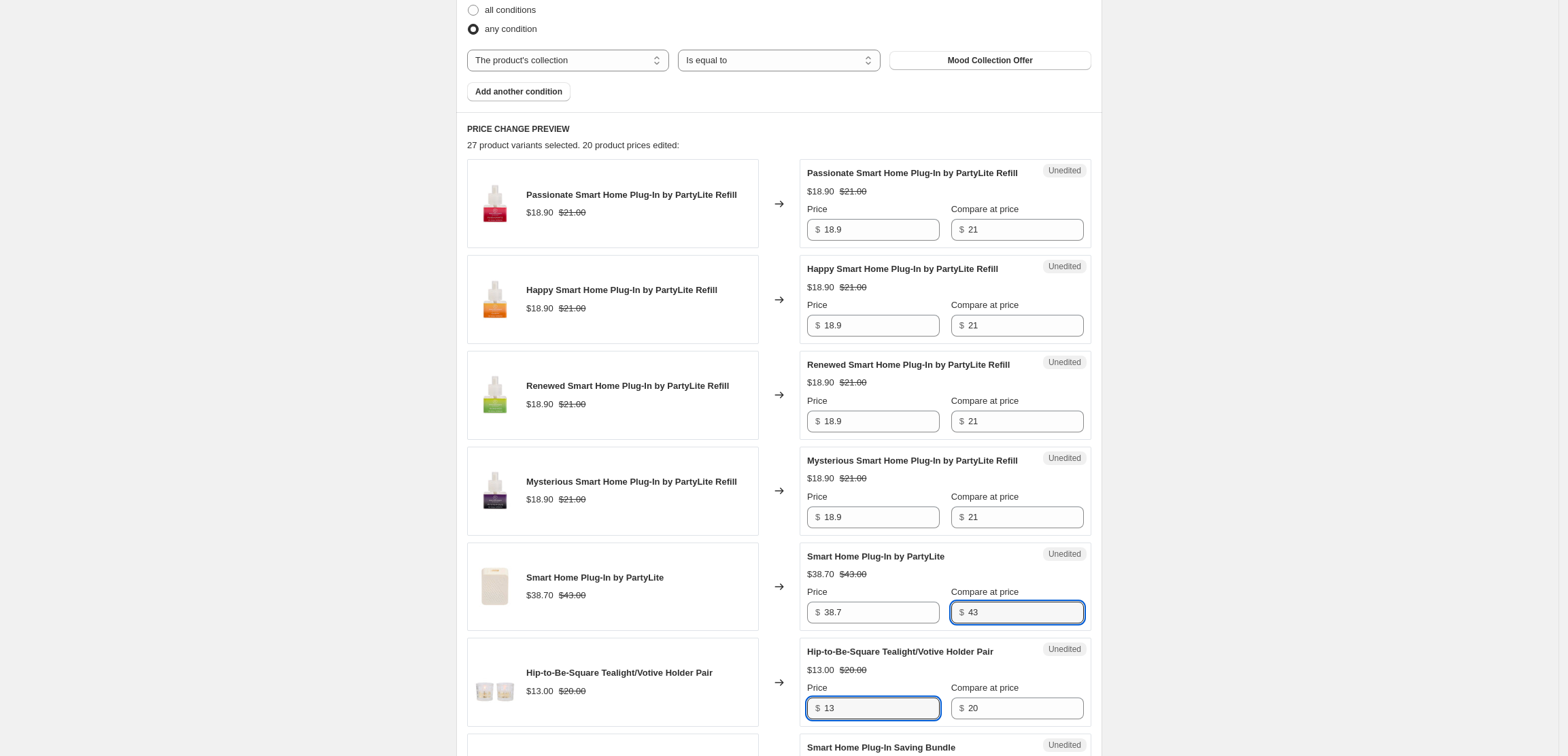
scroll to position [458, 0]
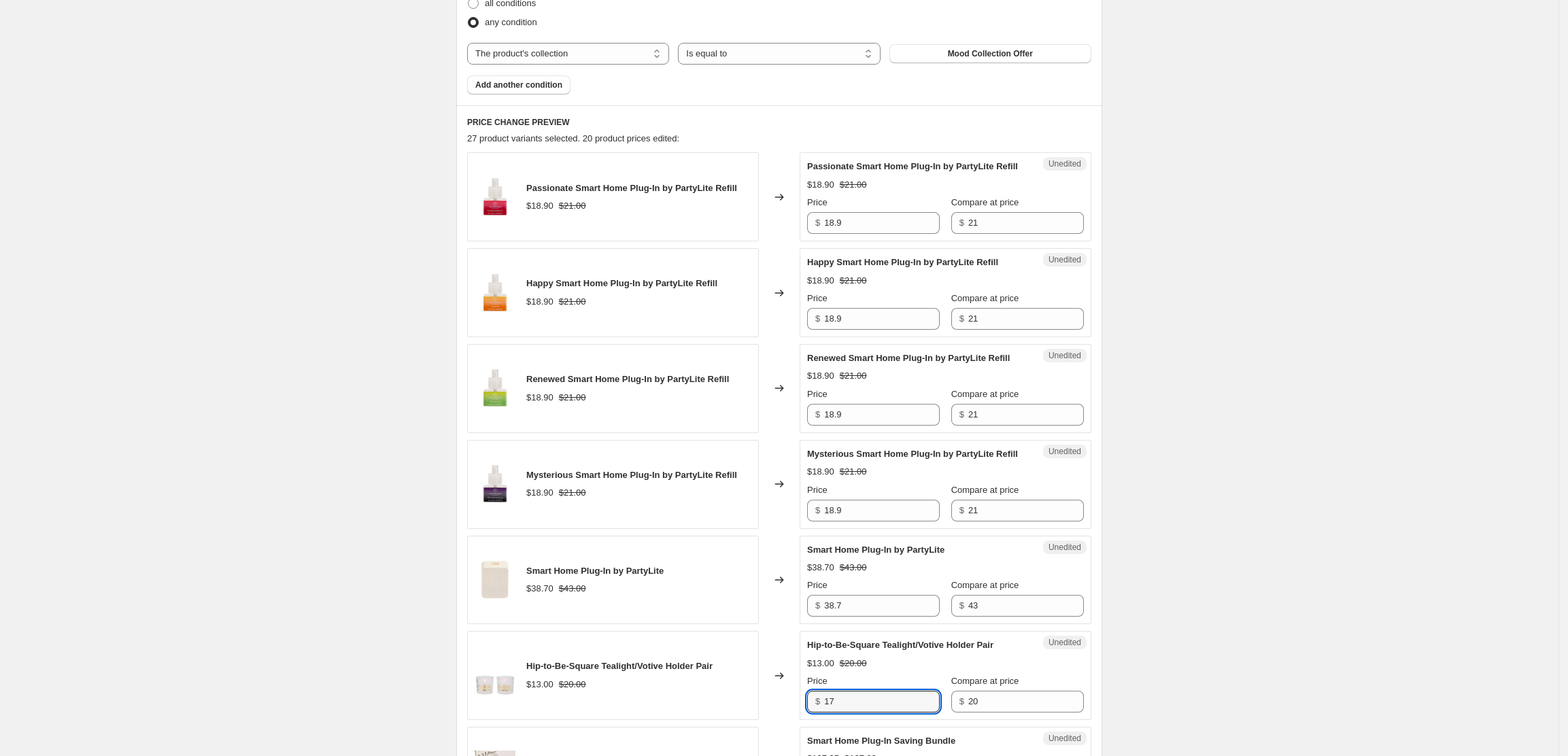
type input "17"
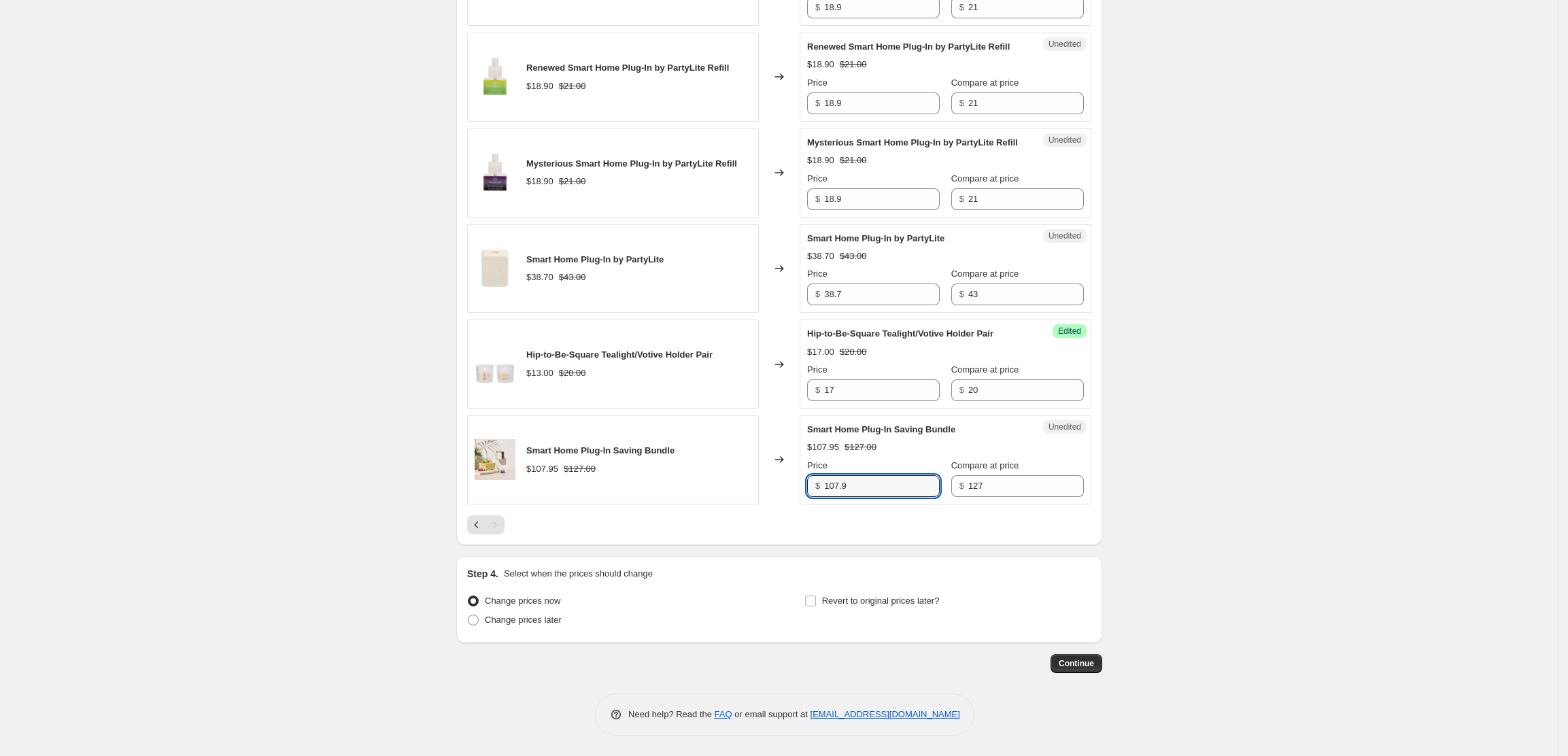
type input "107.95"
click at [478, 621] on span at bounding box center [473, 620] width 11 height 11
click at [469, 616] on input "Change prices later" at bounding box center [468, 615] width 1 height 1
radio input "true"
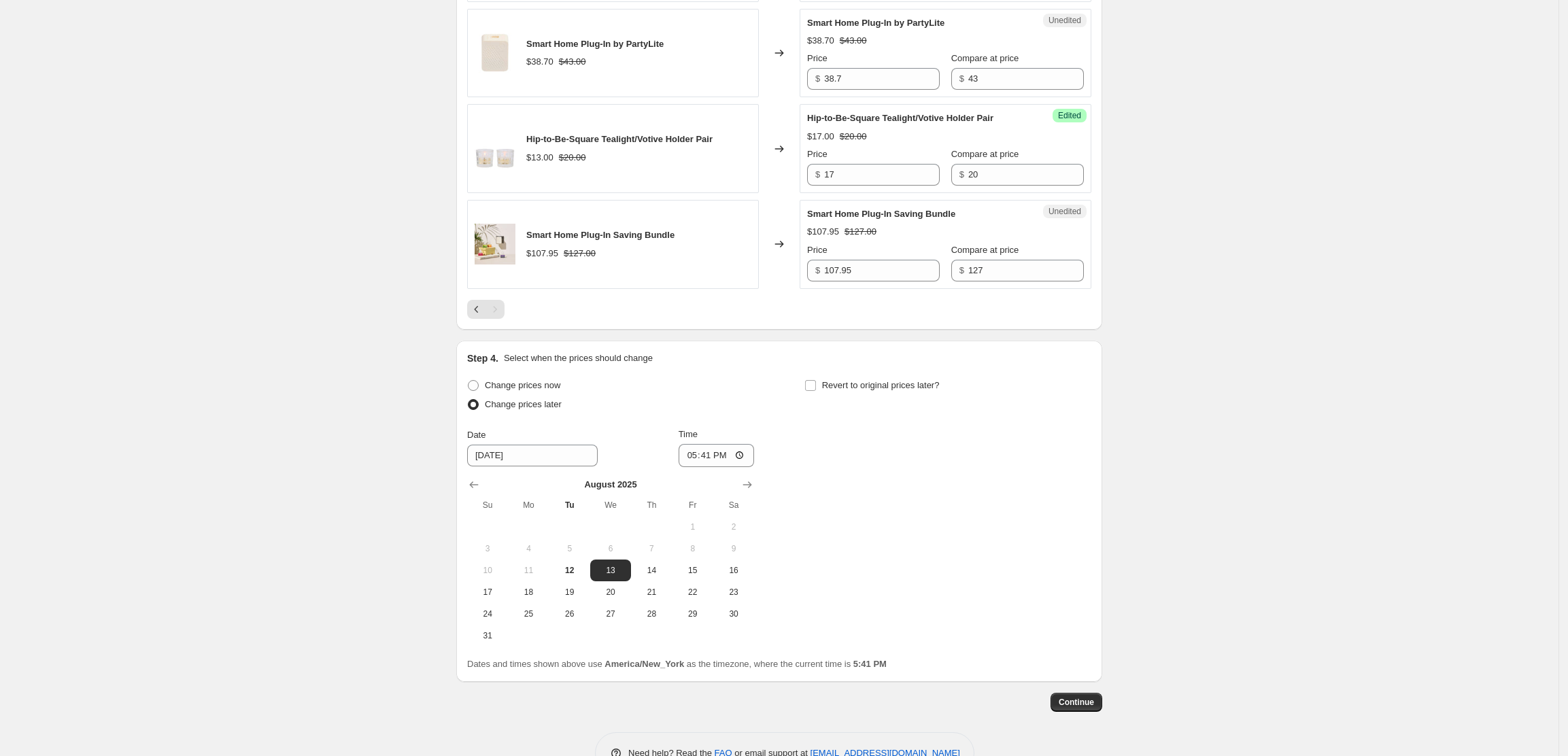
scroll to position [996, 0]
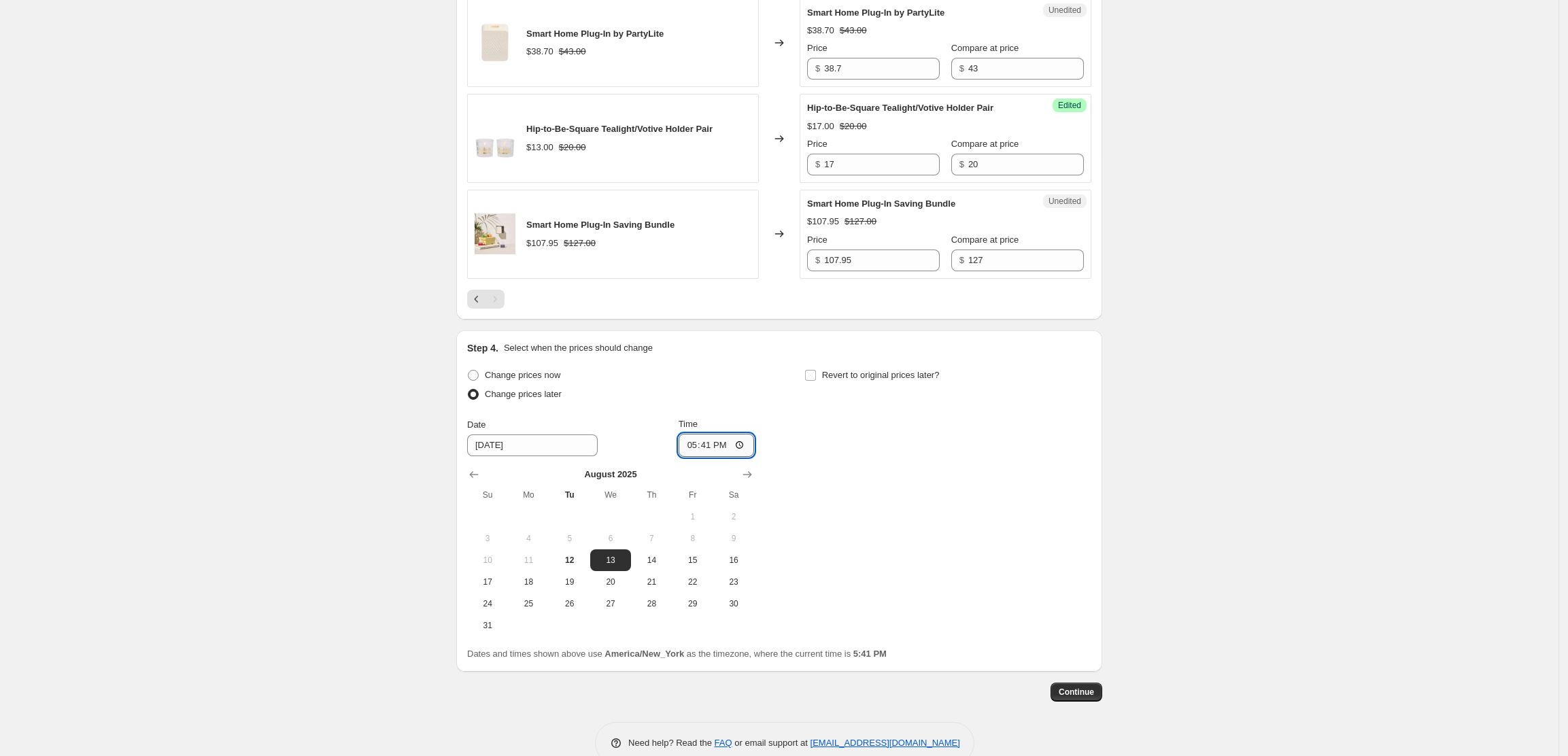
click at [714, 457] on input "17:41" at bounding box center [716, 446] width 76 height 24
click at [708, 457] on input "17:41" at bounding box center [716, 446] width 76 height 24
type input "17:43"
click at [811, 381] on input "Revert to original prices later?" at bounding box center [809, 375] width 11 height 11
checkbox input "true"
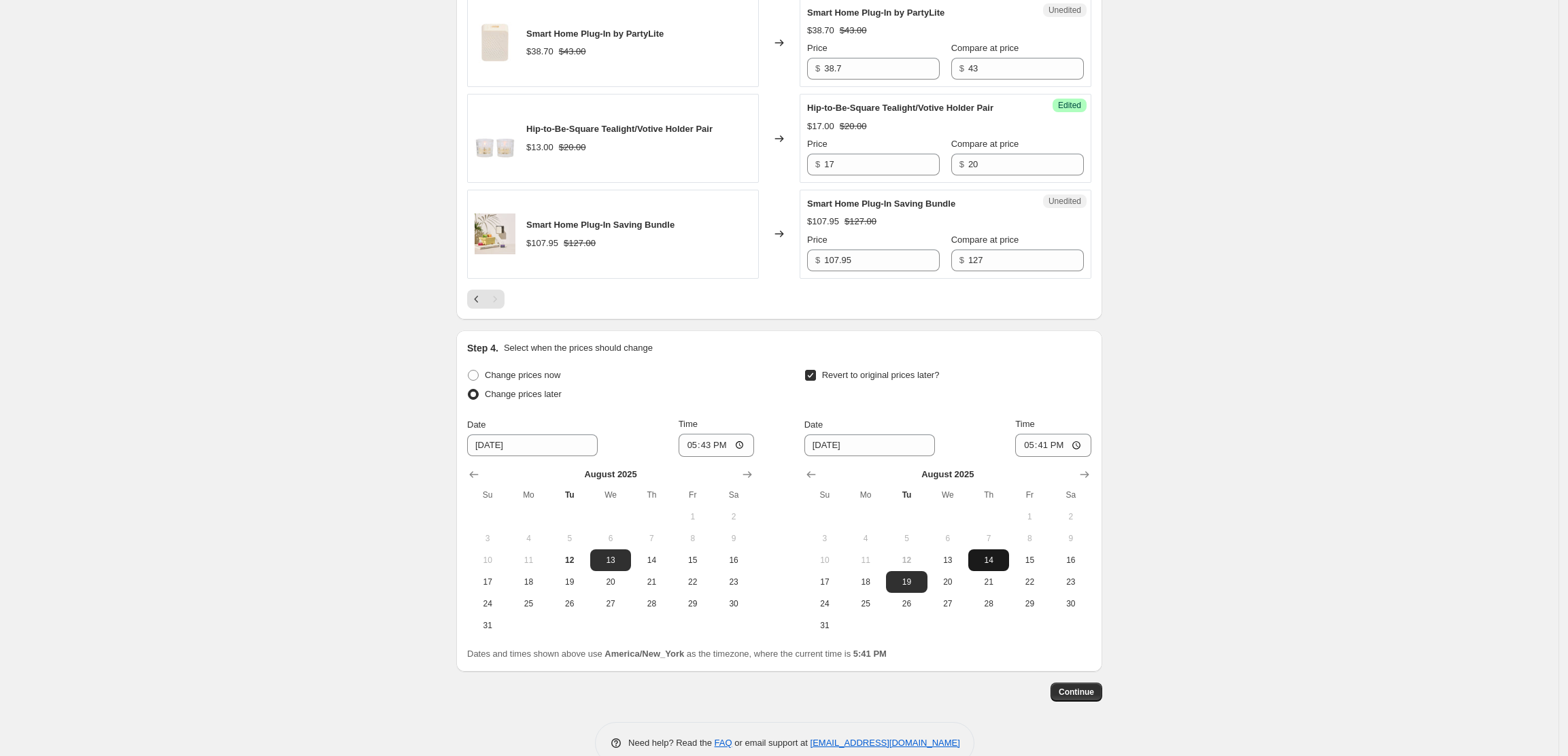
click at [990, 566] on span "14" at bounding box center [989, 560] width 30 height 11
type input "[DATE]"
click at [1081, 457] on input "17:41" at bounding box center [1053, 446] width 76 height 24
type input "08:00"
click at [582, 571] on button "12" at bounding box center [570, 560] width 41 height 22
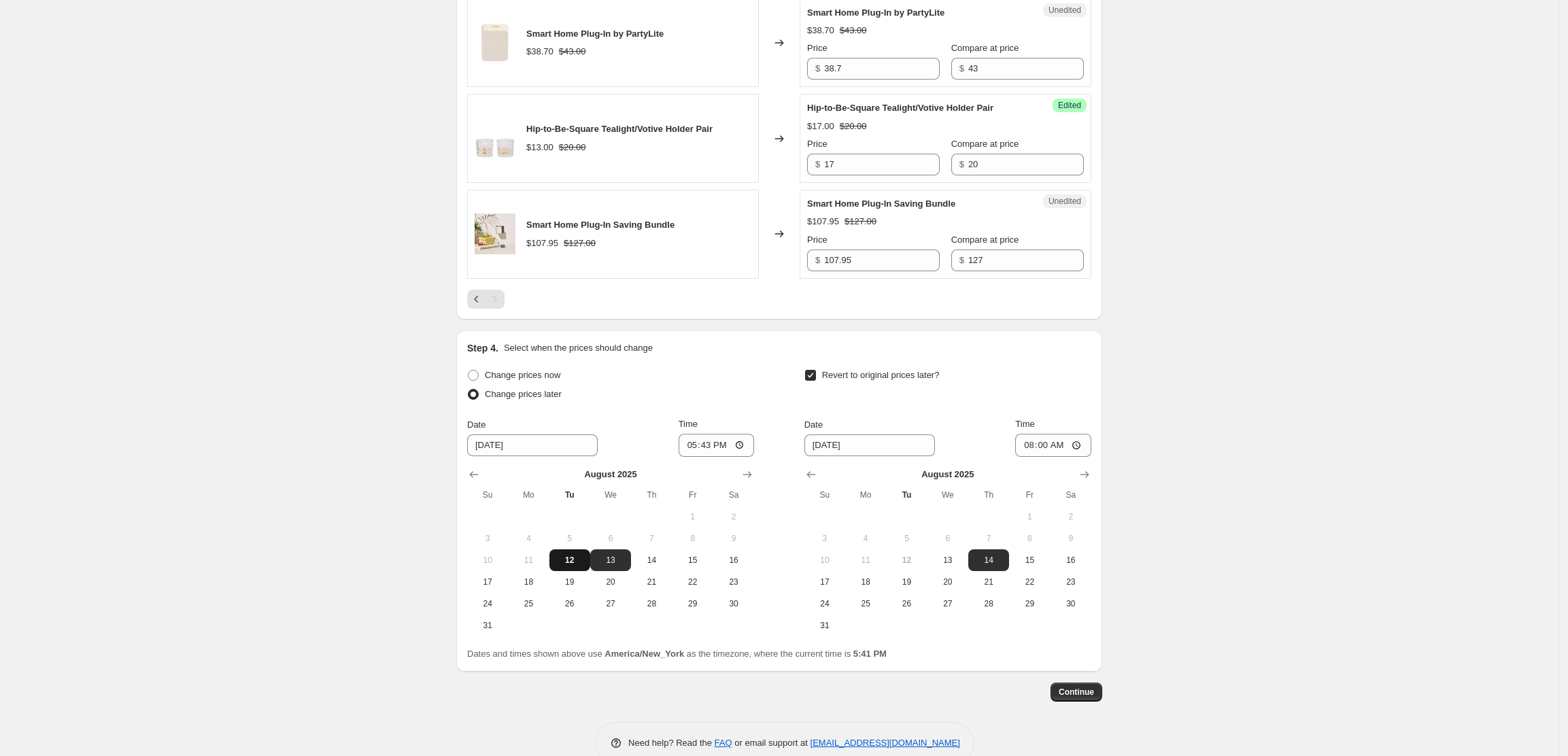
type input "[DATE]"
click at [1094, 698] on span "Continue" at bounding box center [1076, 691] width 35 height 11
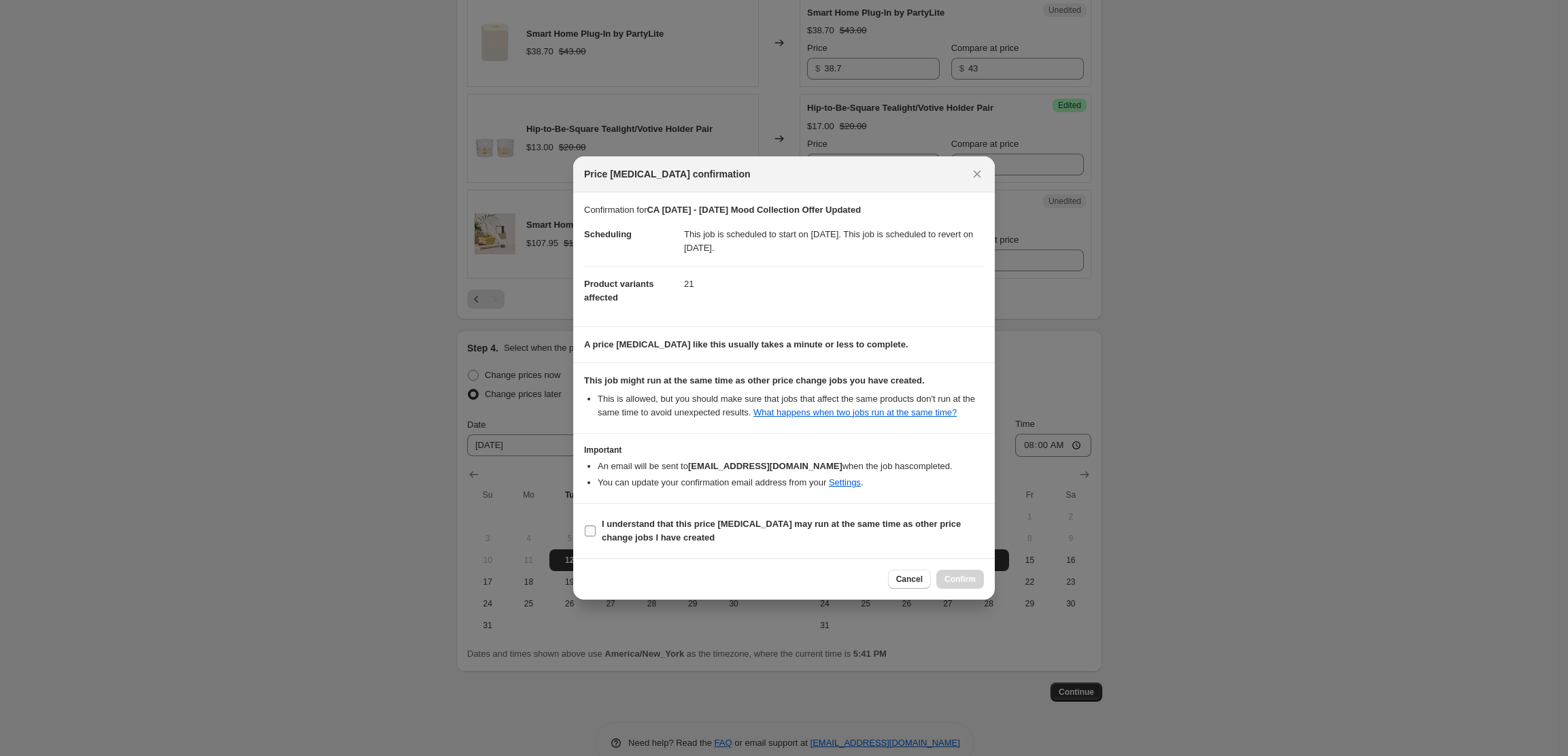
click at [595, 527] on input "I understand that this price [MEDICAL_DATA] may run at the same time as other p…" at bounding box center [589, 531] width 11 height 11
checkbox input "true"
click at [963, 581] on span "Confirm" at bounding box center [960, 579] width 31 height 11
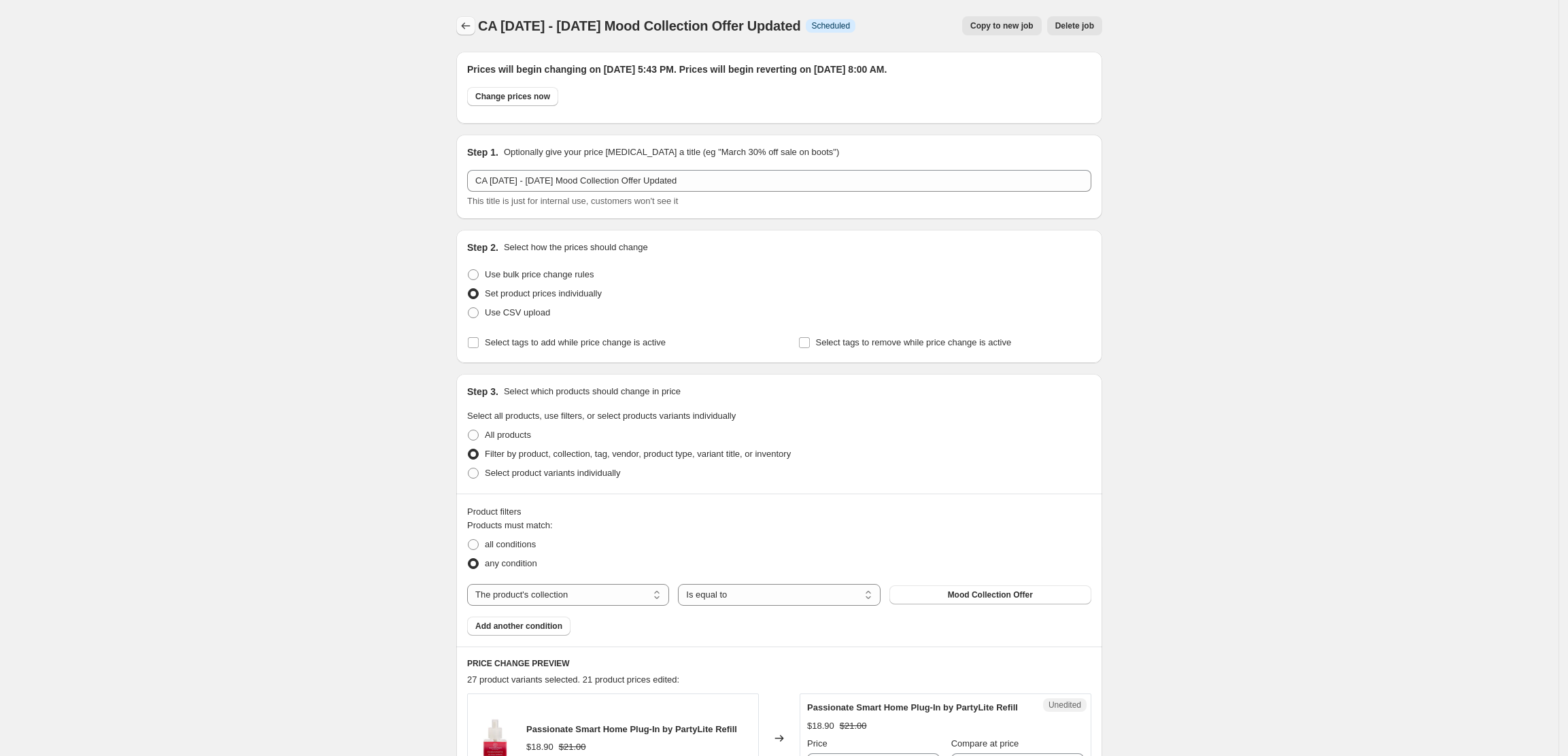
click at [472, 27] on icon "Price change jobs" at bounding box center [466, 25] width 14 height 14
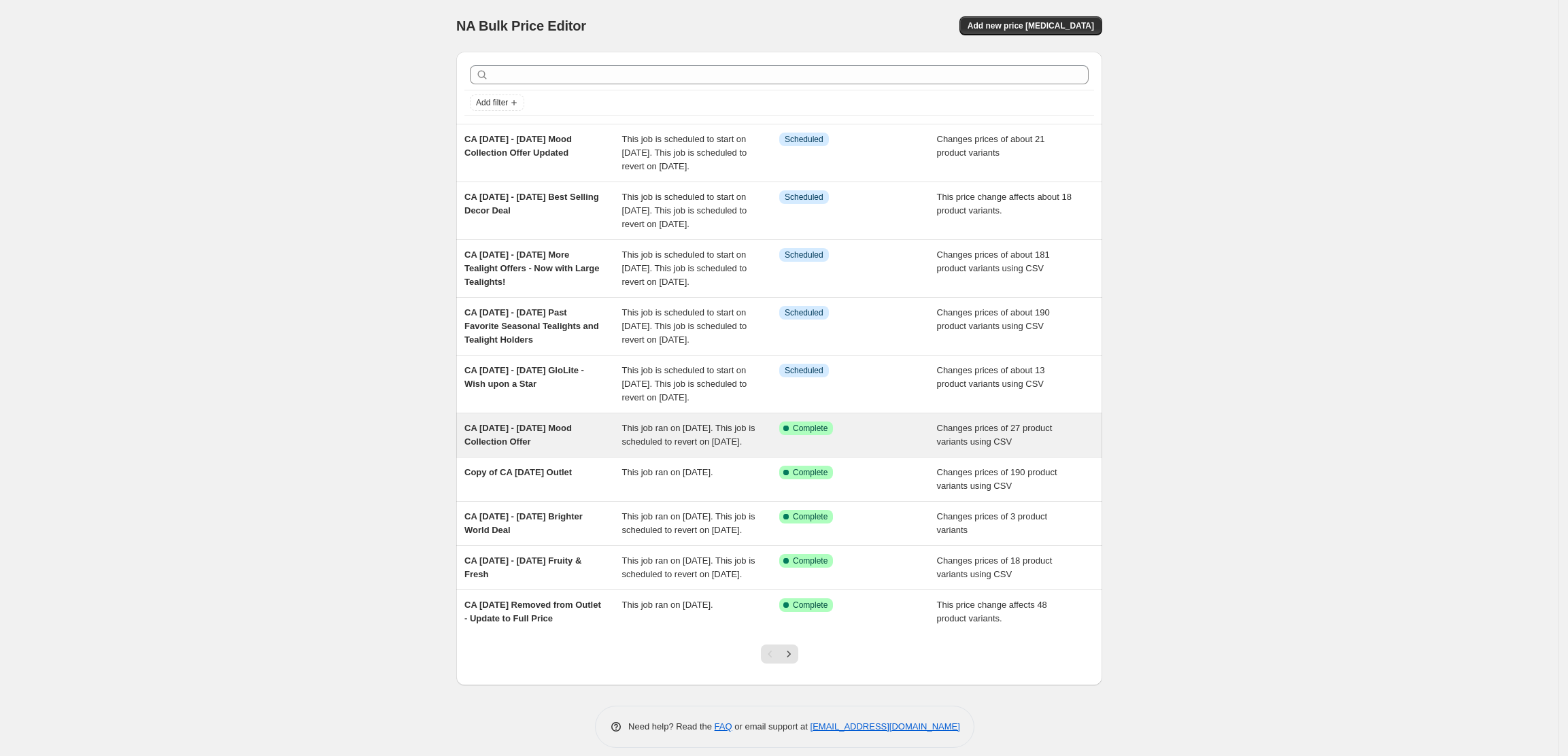
click at [569, 449] on div "CA [DATE] - [DATE] Mood Collection Offer" at bounding box center [542, 436] width 158 height 27
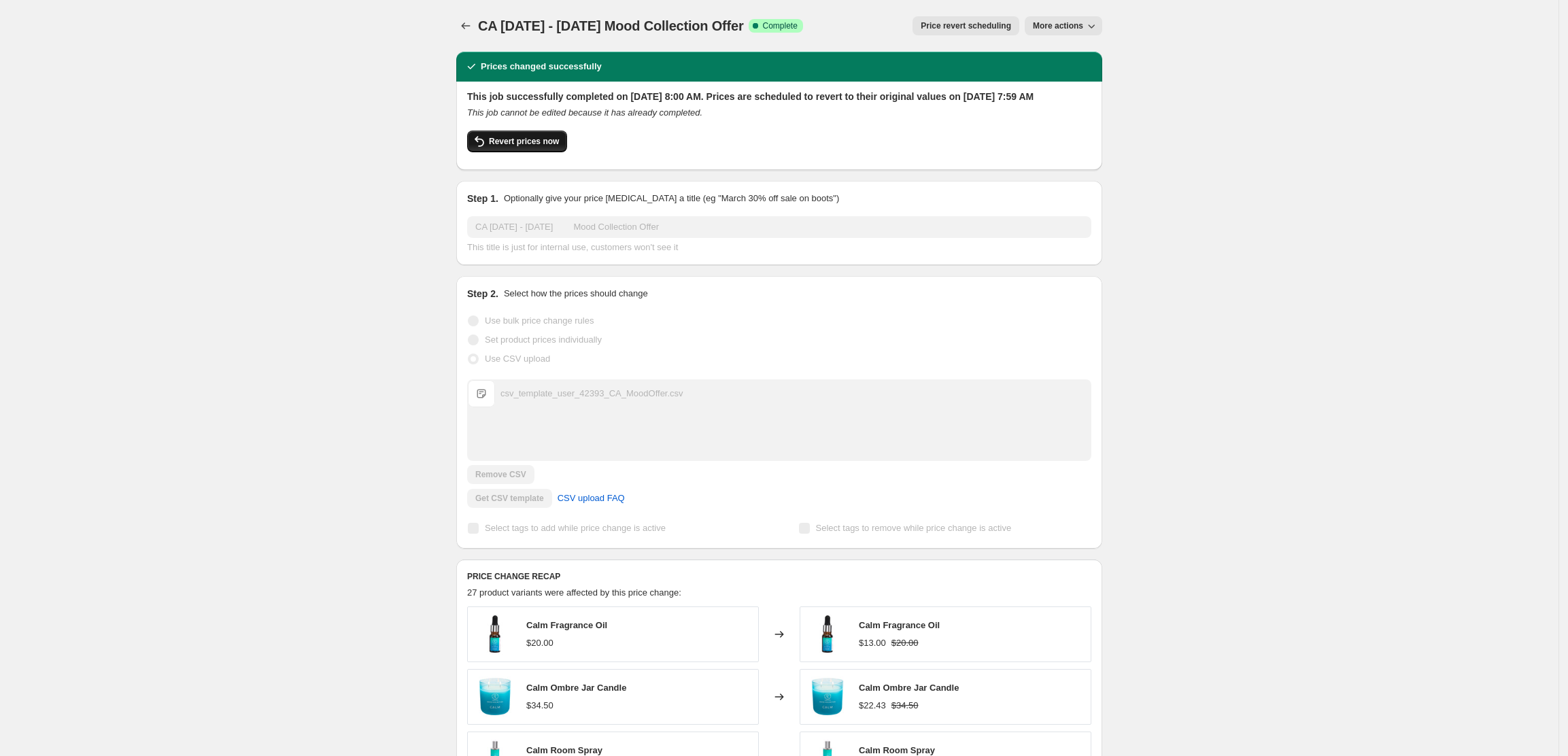
click at [534, 153] on button "Revert prices now" at bounding box center [517, 141] width 100 height 22
checkbox input "false"
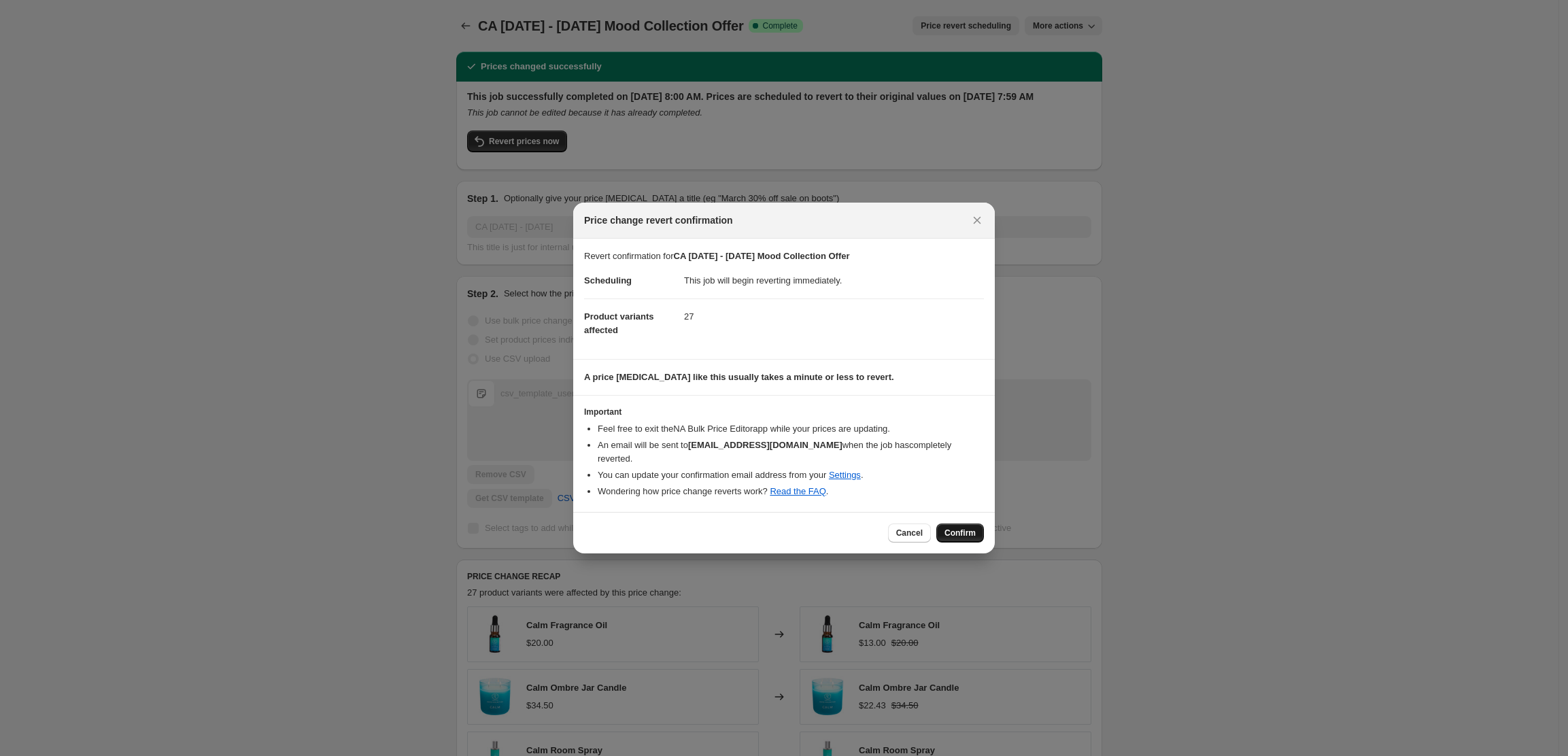
click at [971, 528] on span "Confirm" at bounding box center [960, 533] width 31 height 11
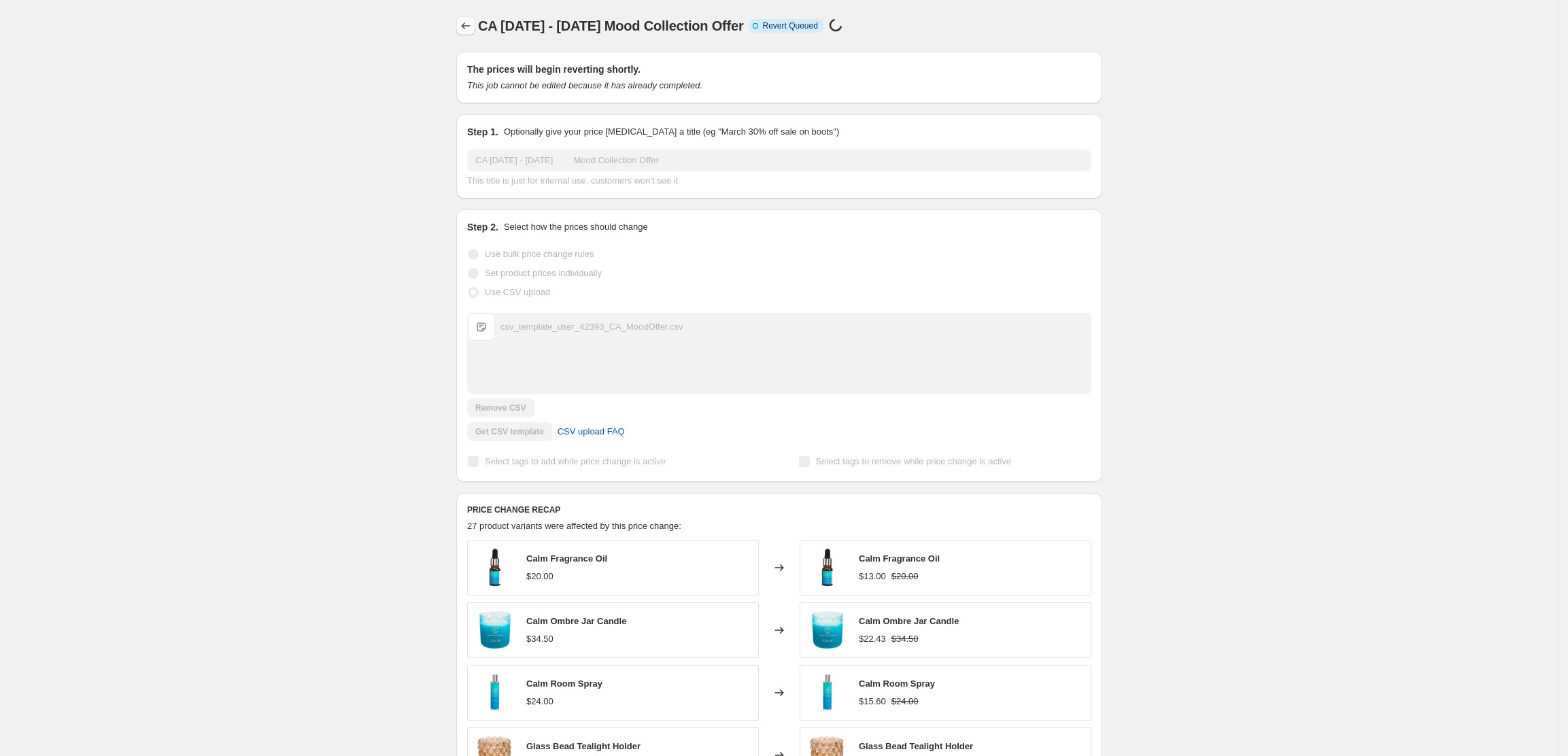
click at [473, 24] on icon "Price change jobs" at bounding box center [466, 25] width 14 height 14
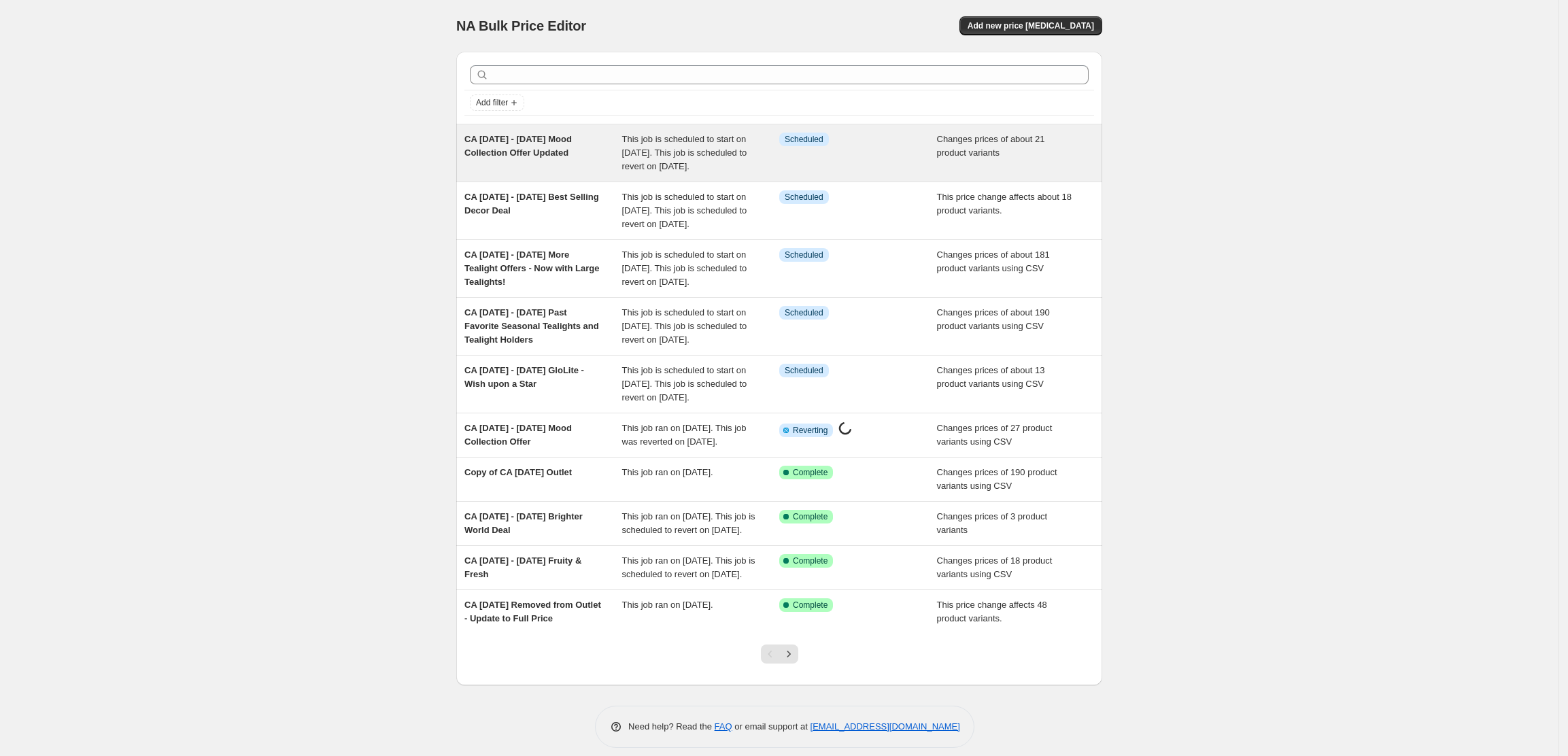
click at [598, 142] on div "CA [DATE] - [DATE] Mood Collection Offer Updated" at bounding box center [542, 153] width 158 height 41
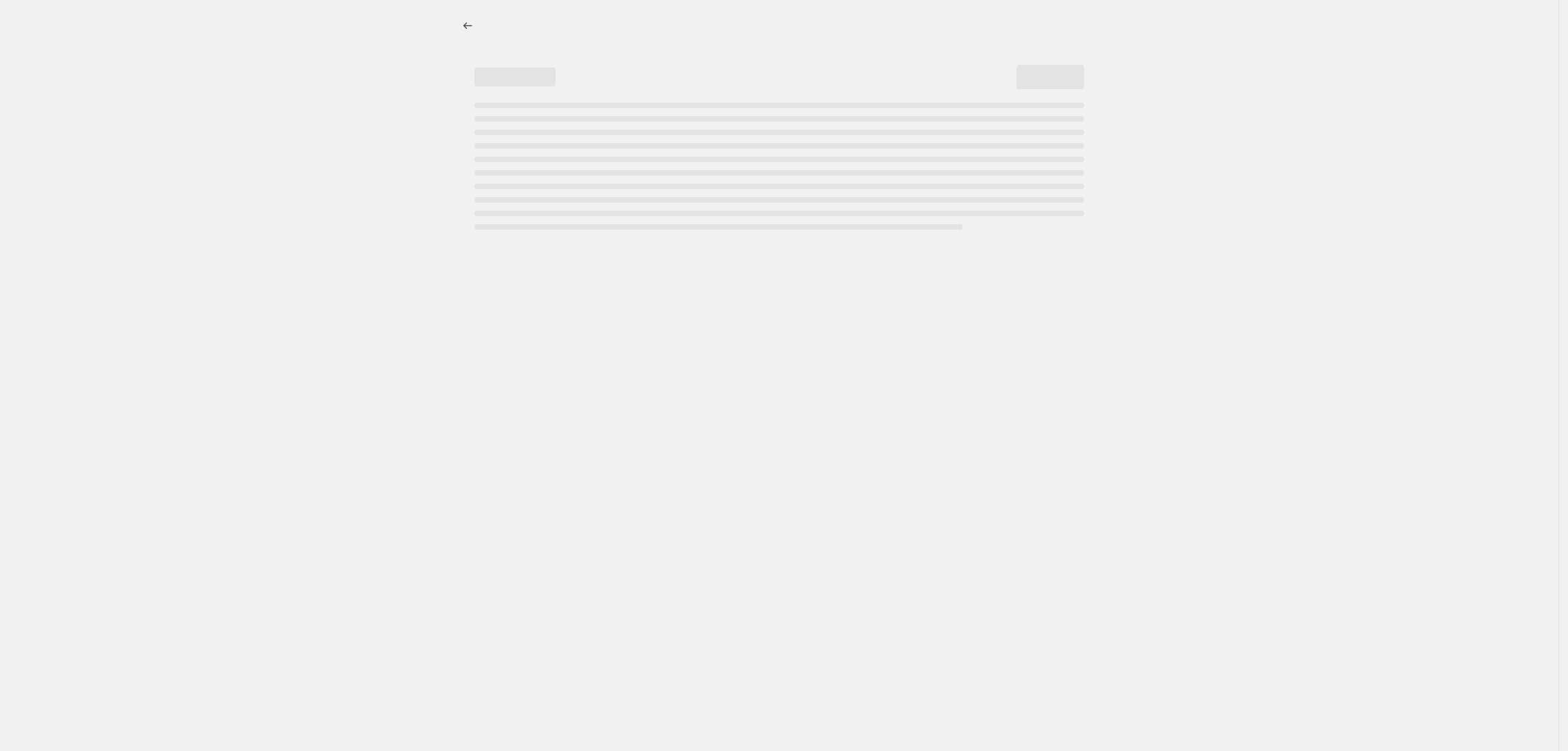
select select "collection"
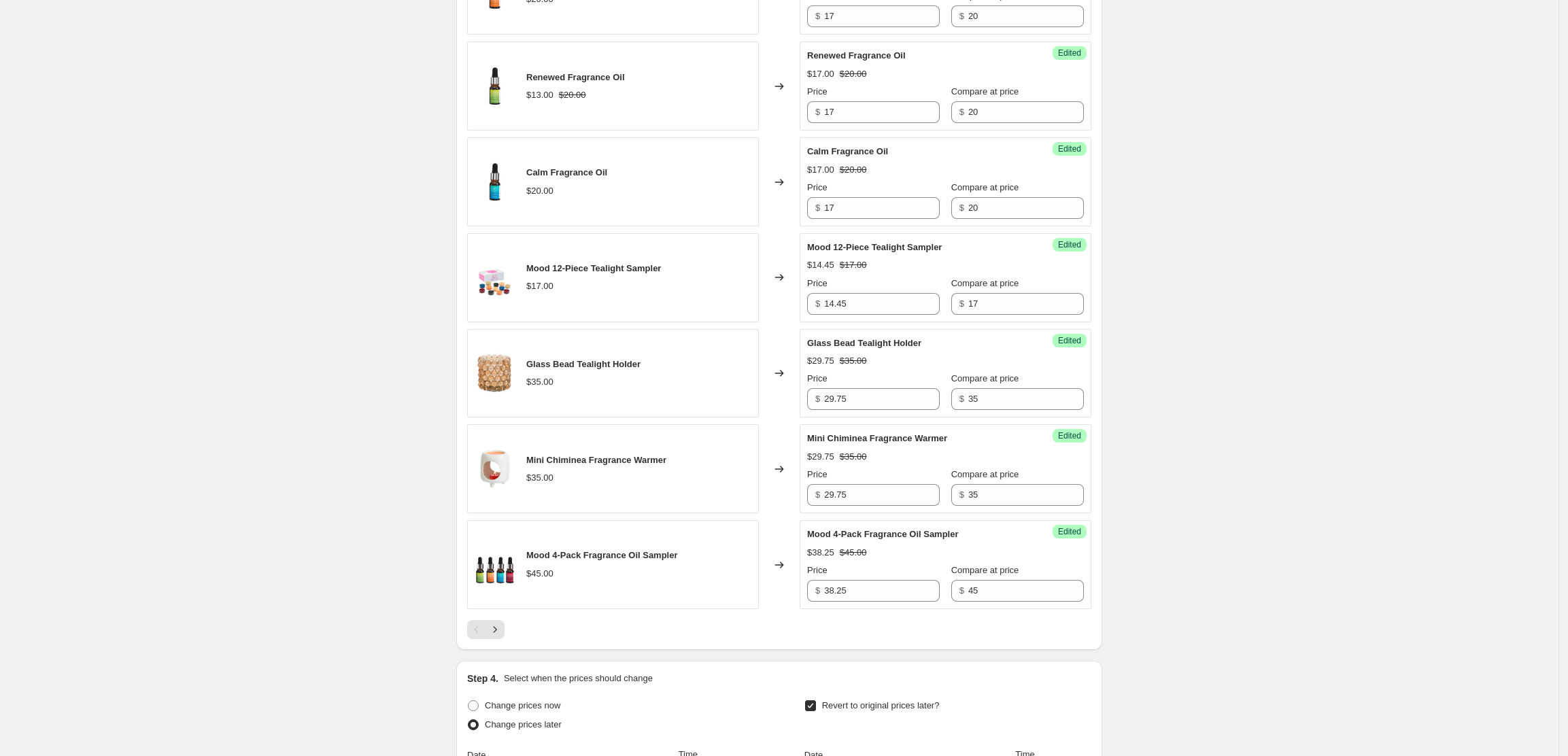
scroll to position [1995, 0]
click at [502, 635] on icon "Next" at bounding box center [495, 628] width 14 height 14
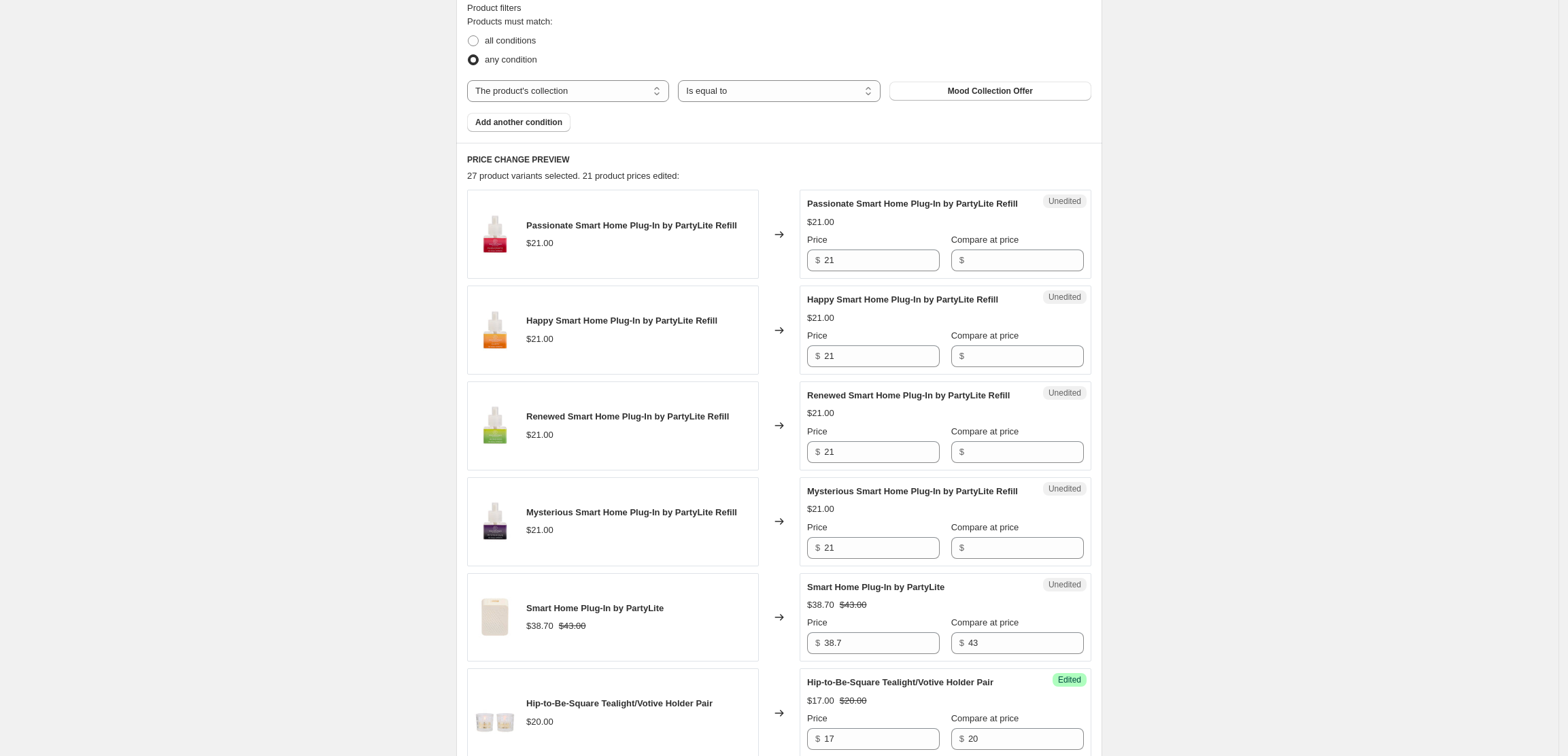
scroll to position [426, 0]
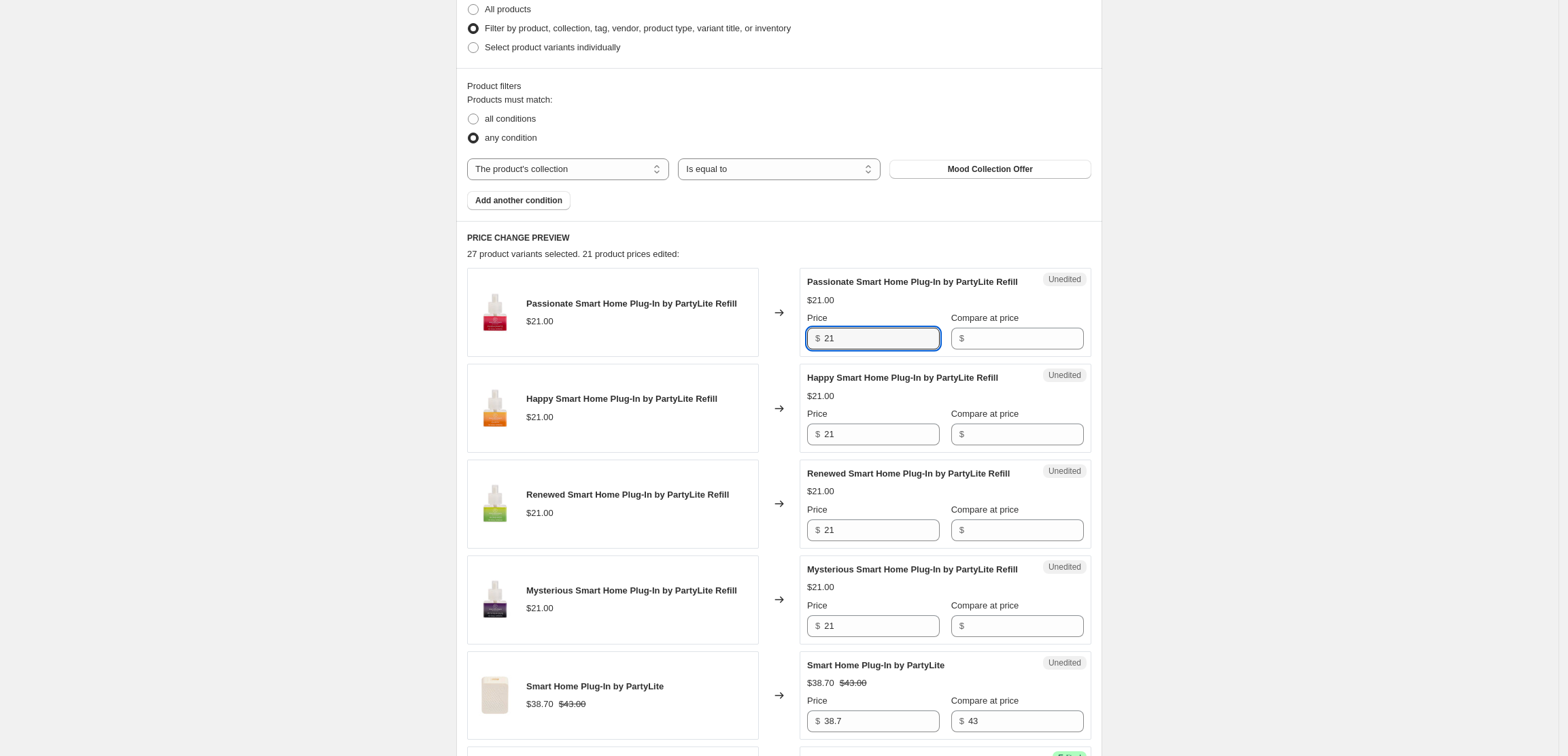
drag, startPoint x: 846, startPoint y: 351, endPoint x: 779, endPoint y: 357, distance: 67.3
click at [779, 357] on div "Passionate Smart Home Plug-In by PartyLite Refill $21.00 Changed to Unedited Pa…" at bounding box center [779, 312] width 624 height 89
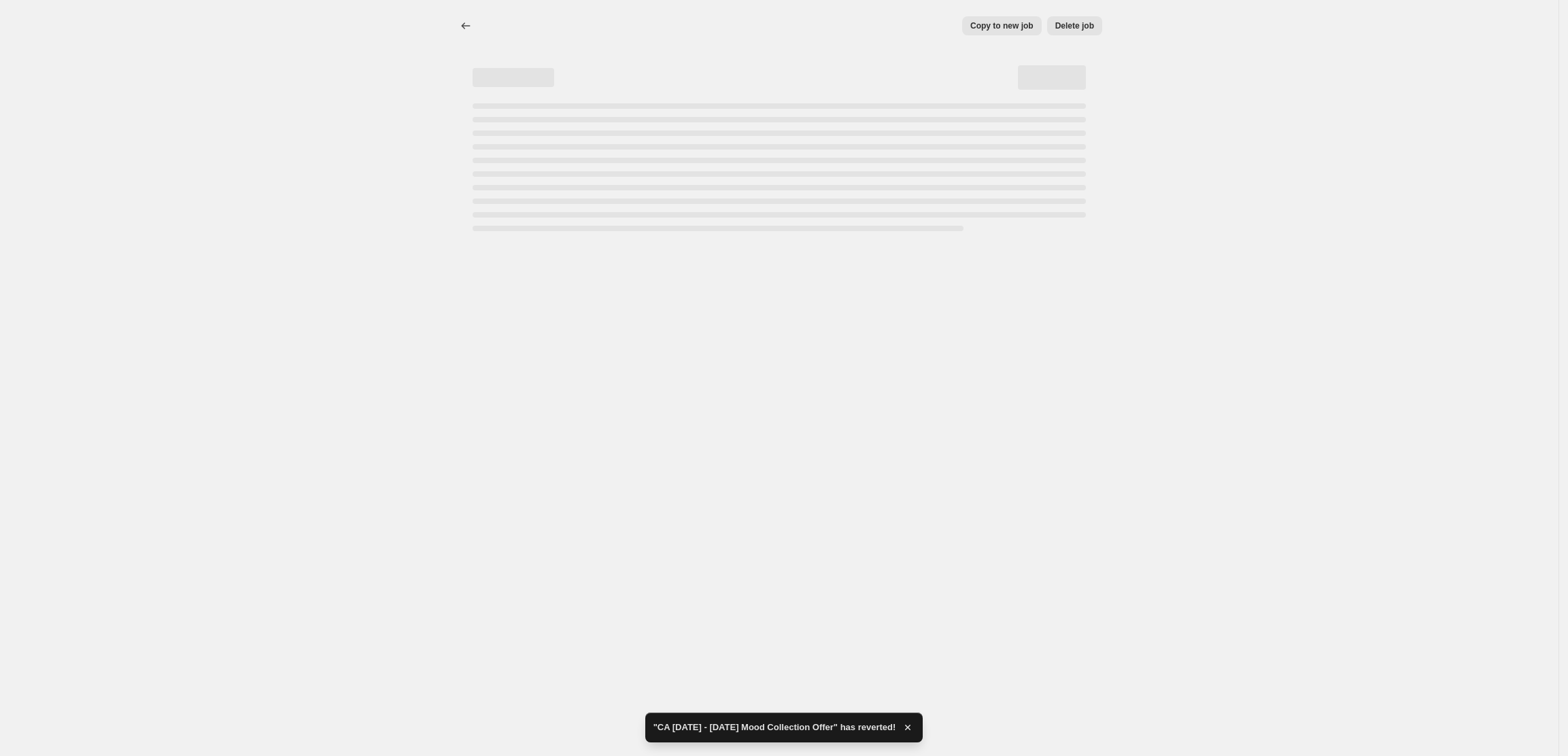
scroll to position [0, 0]
select select "collection"
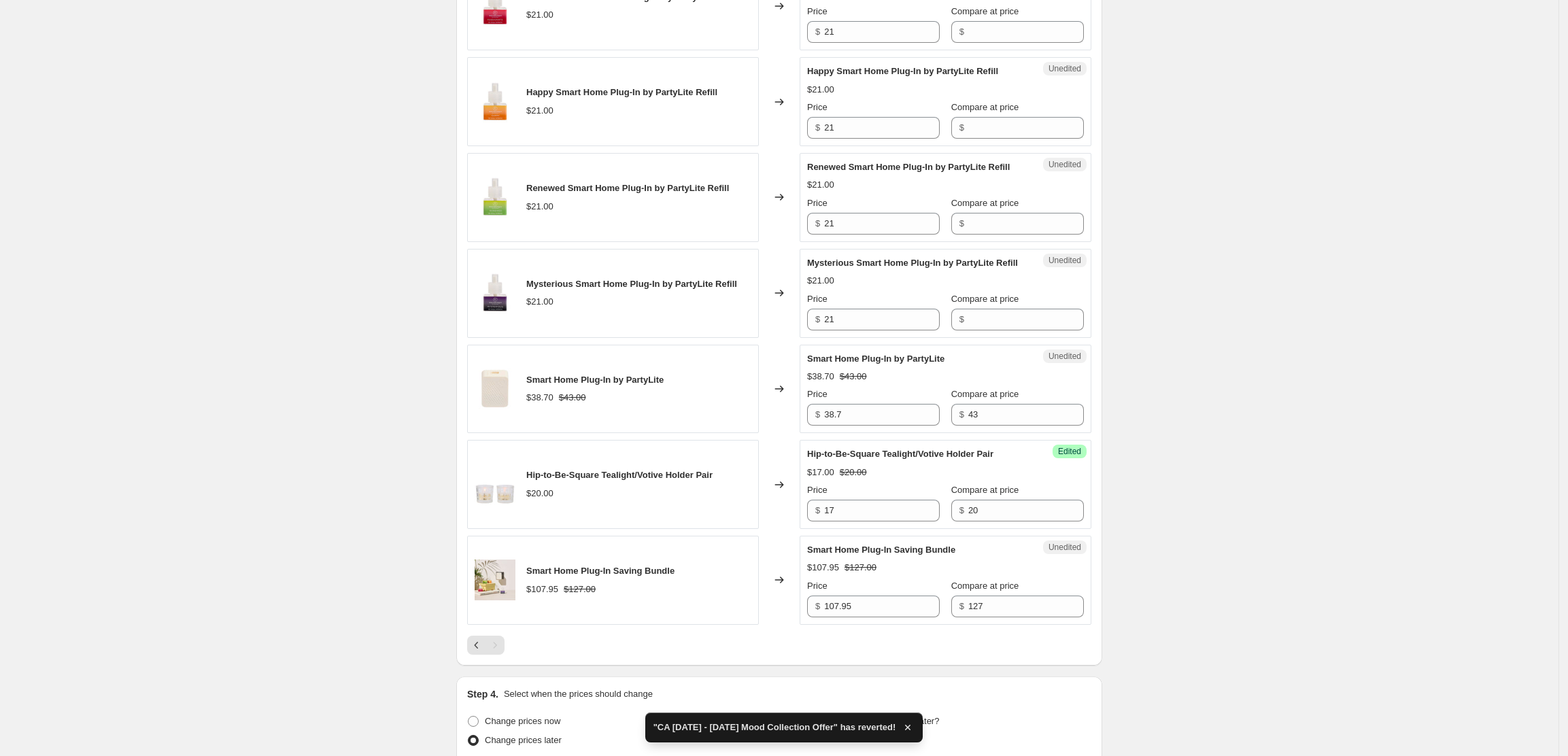
scroll to position [453, 0]
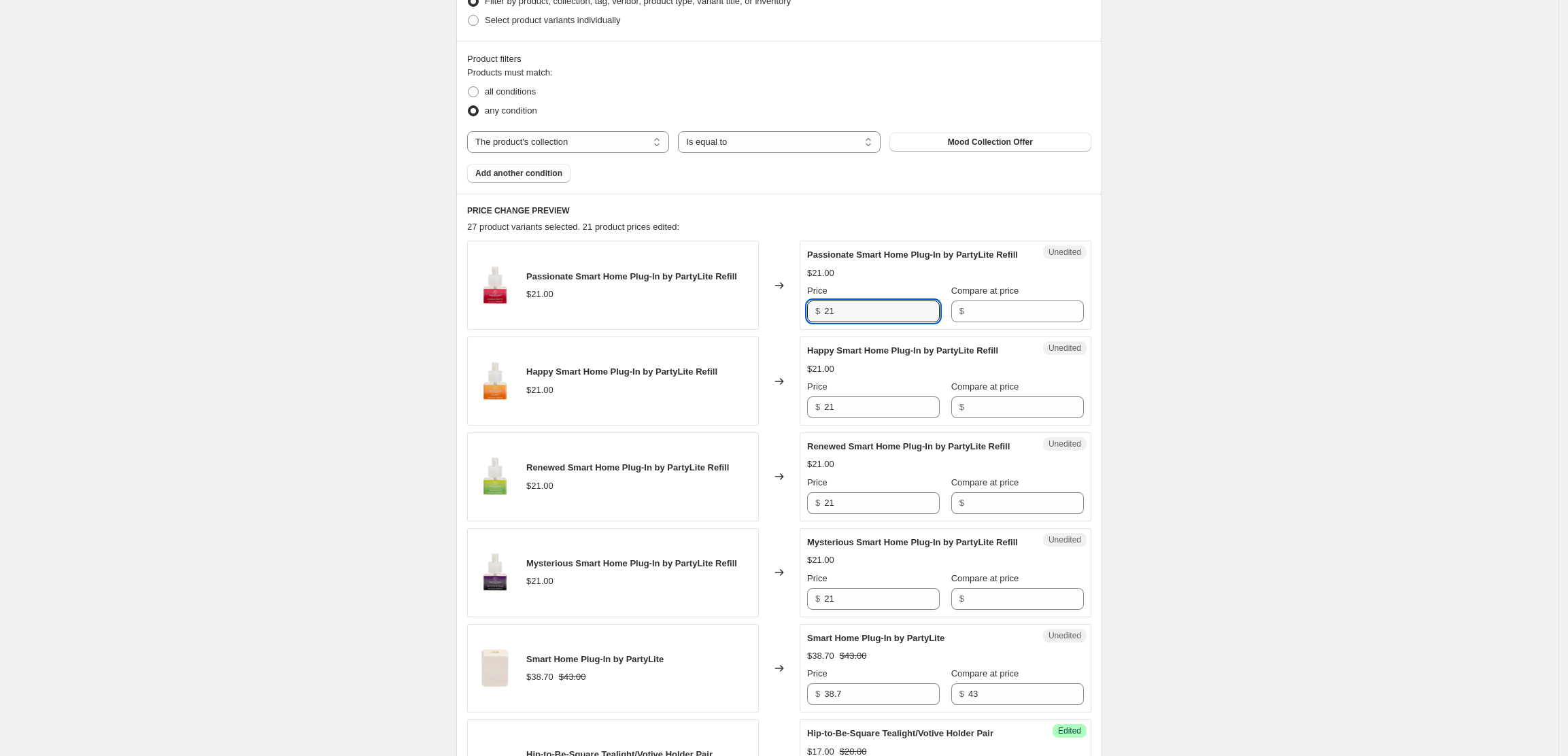
drag, startPoint x: 853, startPoint y: 328, endPoint x: 827, endPoint y: 324, distance: 26.3
click at [827, 322] on div "$ 21" at bounding box center [872, 311] width 132 height 22
type input "18.9"
type input "21"
type input "18.9"
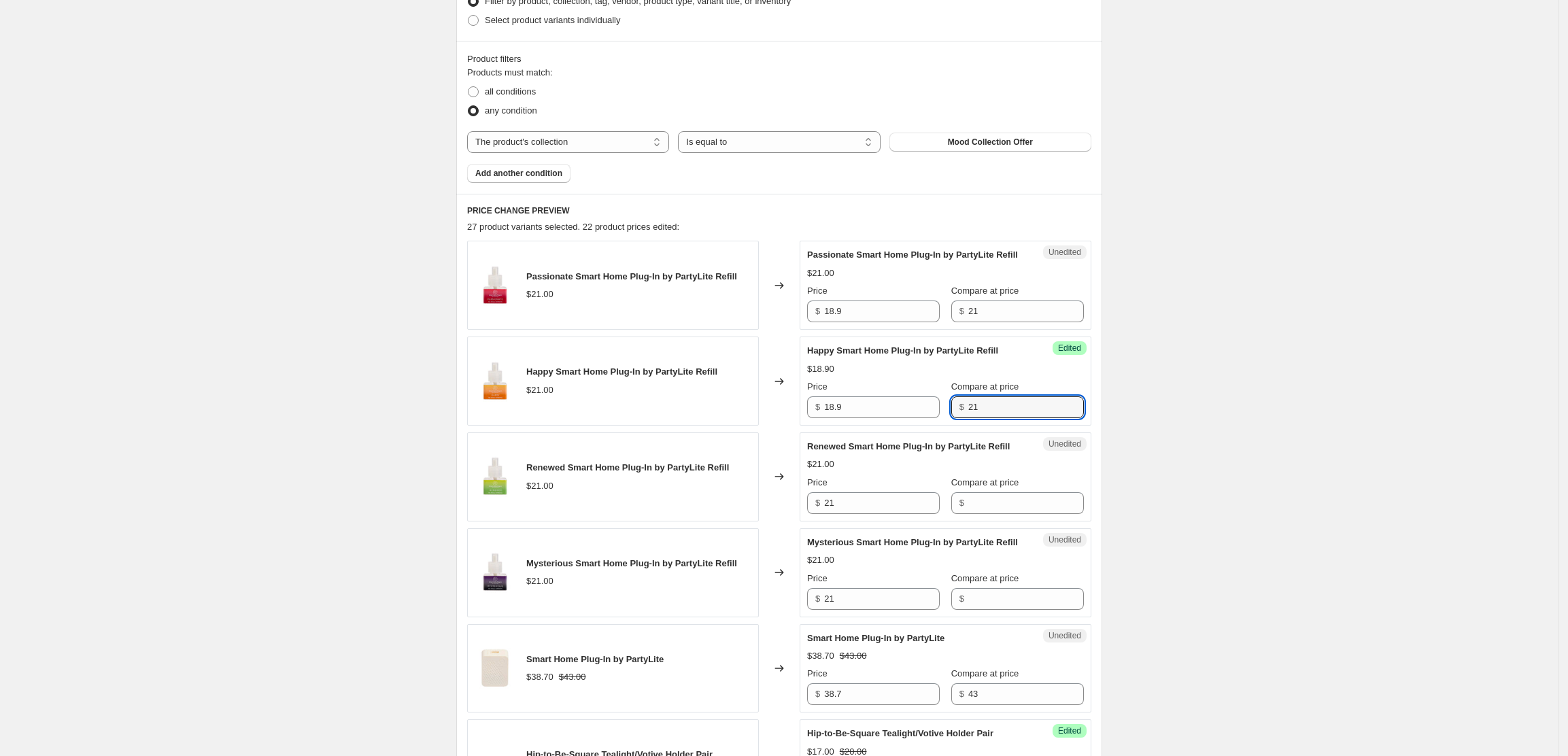
type input "21"
type input "18.9"
type input "21"
type input "18.9"
type input "21"
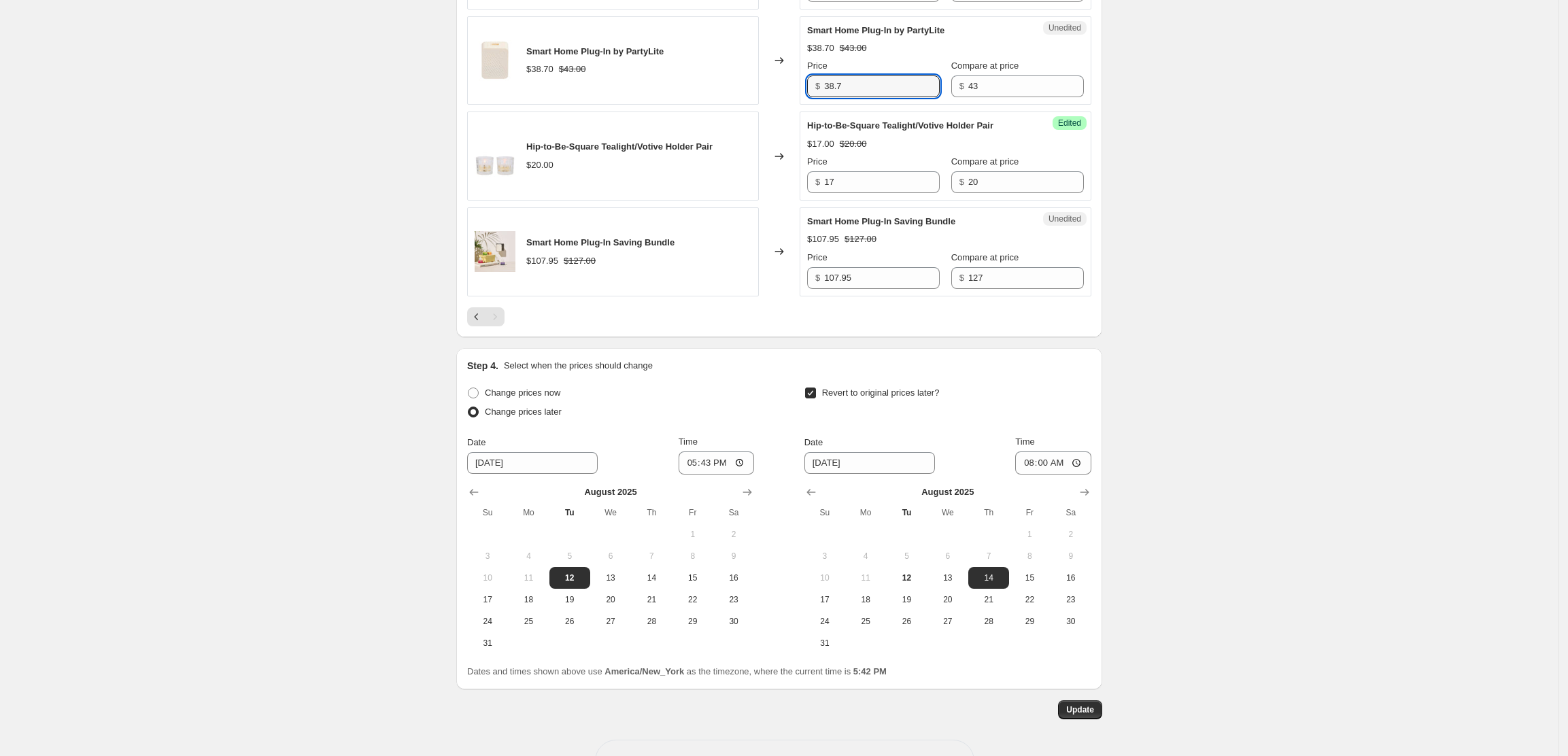
scroll to position [1152, 0]
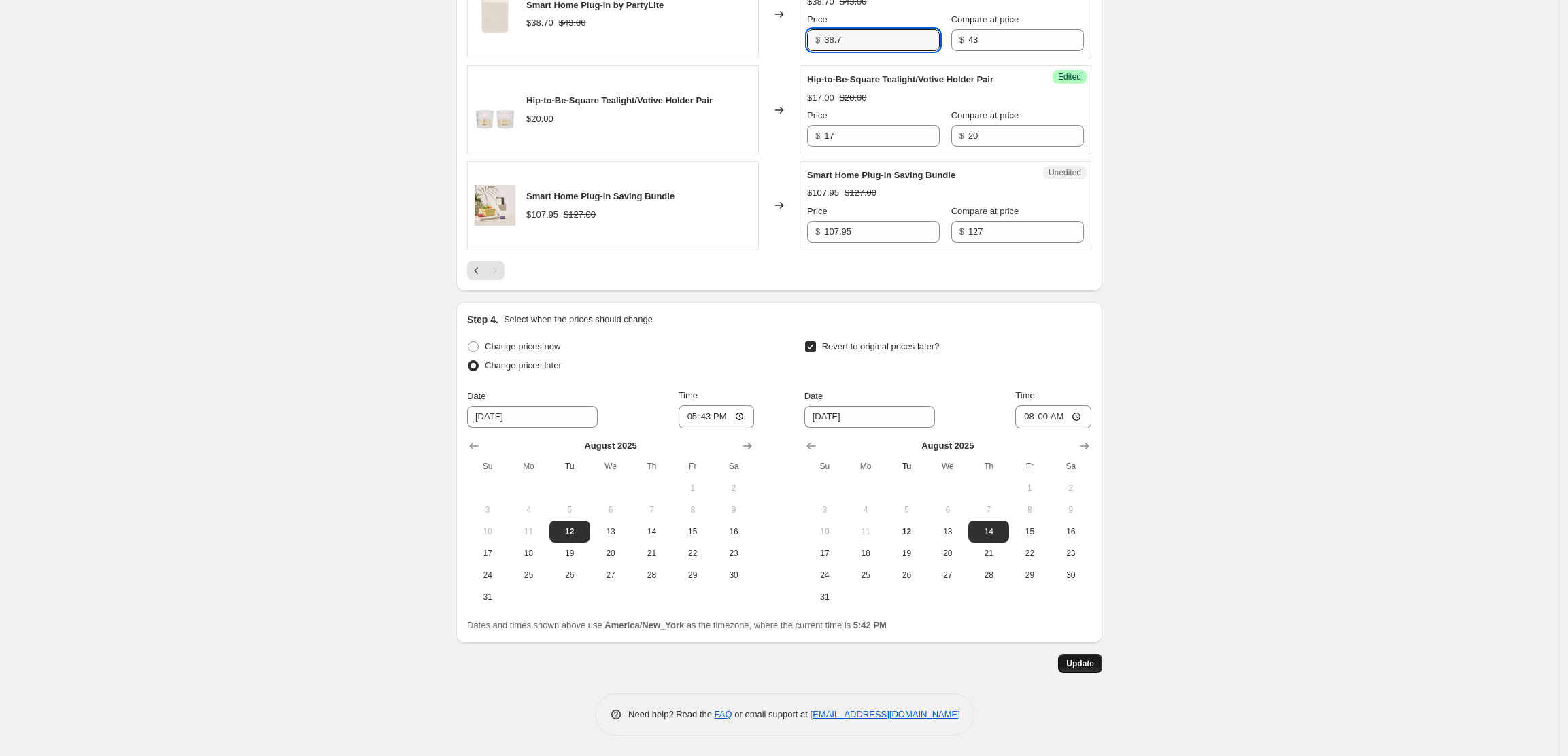
click at [1084, 660] on span "Update" at bounding box center [1080, 663] width 27 height 11
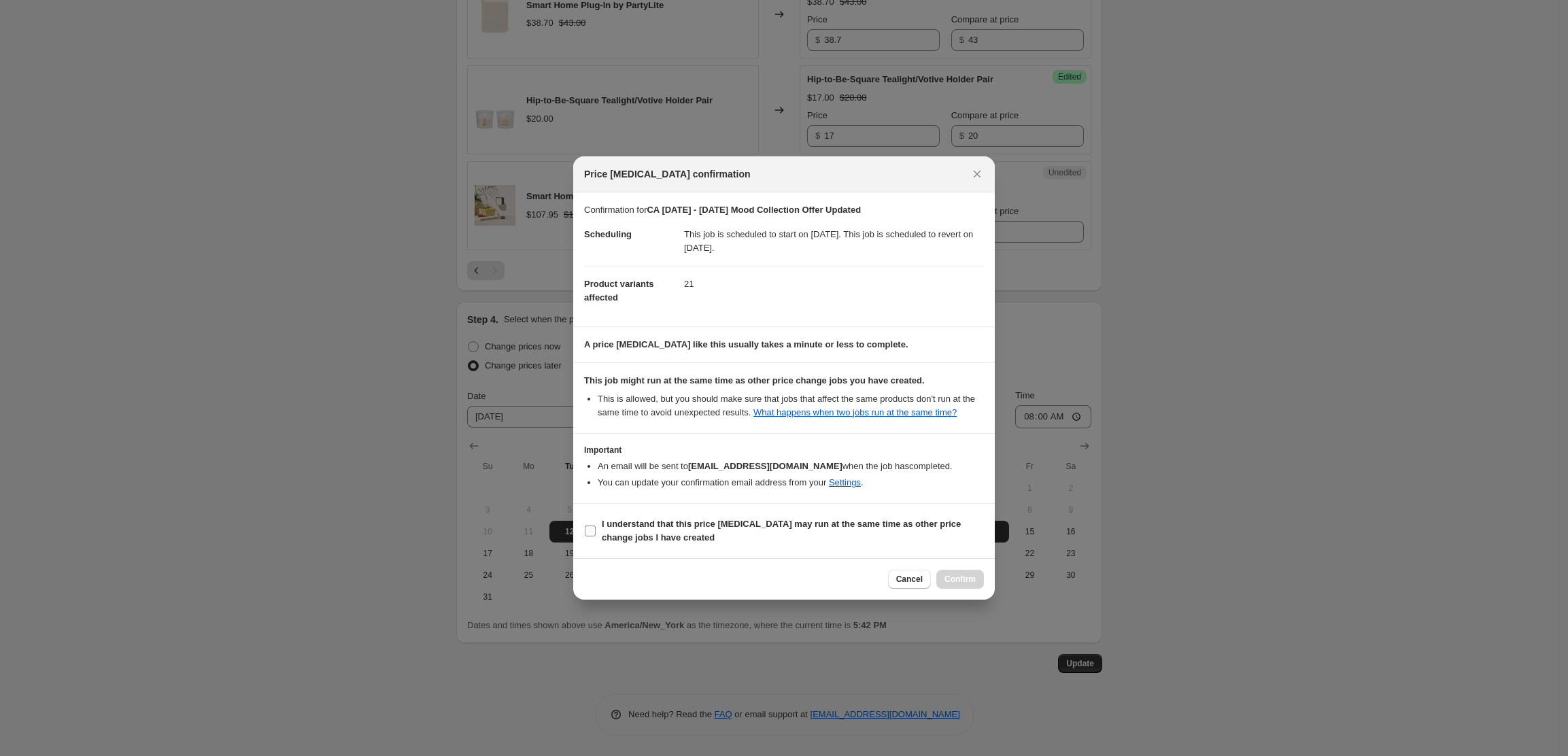
click at [590, 525] on span ":rqe:" at bounding box center [590, 531] width 13 height 13
click at [590, 526] on input "I understand that this price [MEDICAL_DATA] may run at the same time as other p…" at bounding box center [589, 531] width 11 height 11
checkbox input "true"
drag, startPoint x: 971, startPoint y: 577, endPoint x: 986, endPoint y: 569, distance: 17.0
click at [969, 577] on span "Confirm" at bounding box center [960, 579] width 31 height 11
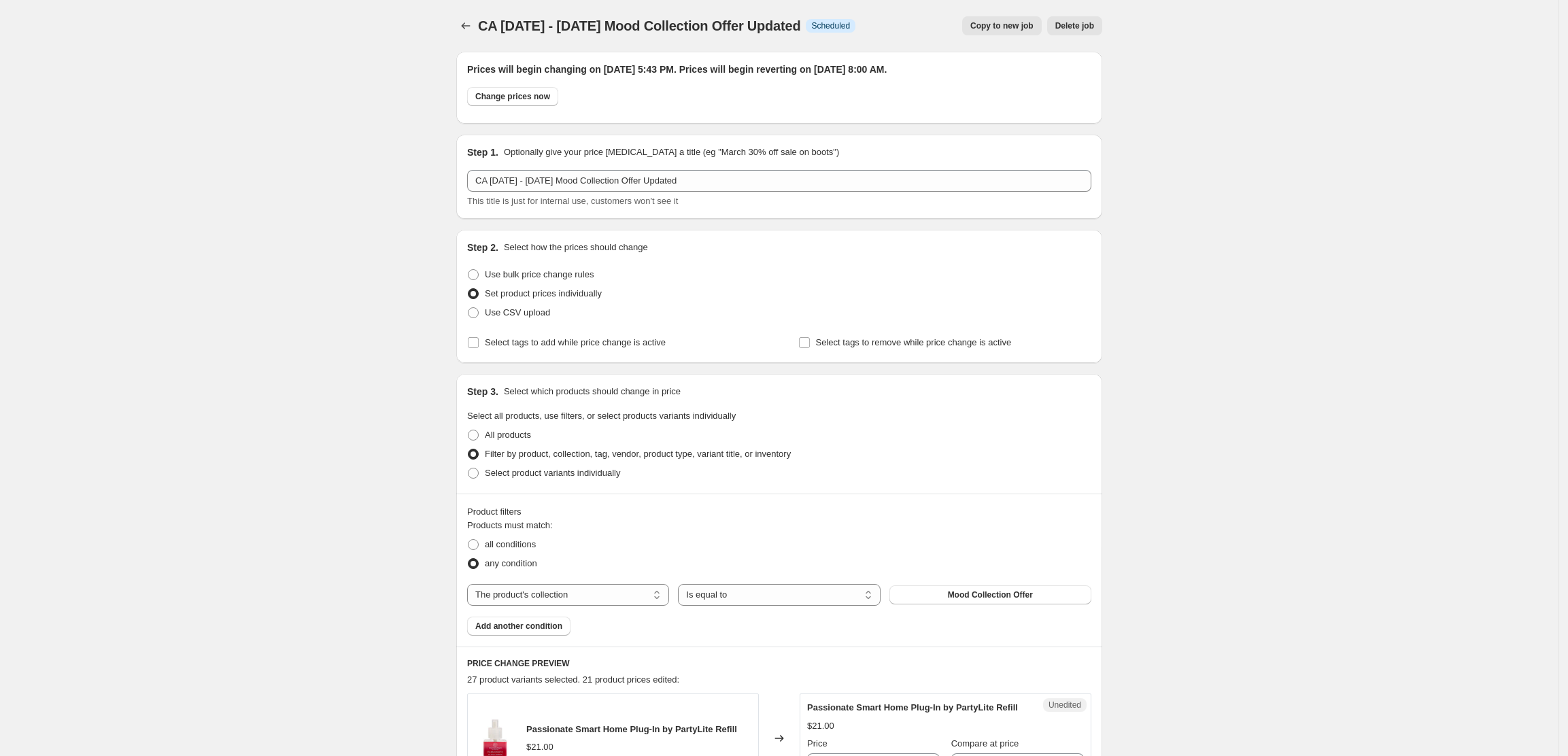
scroll to position [1152, 0]
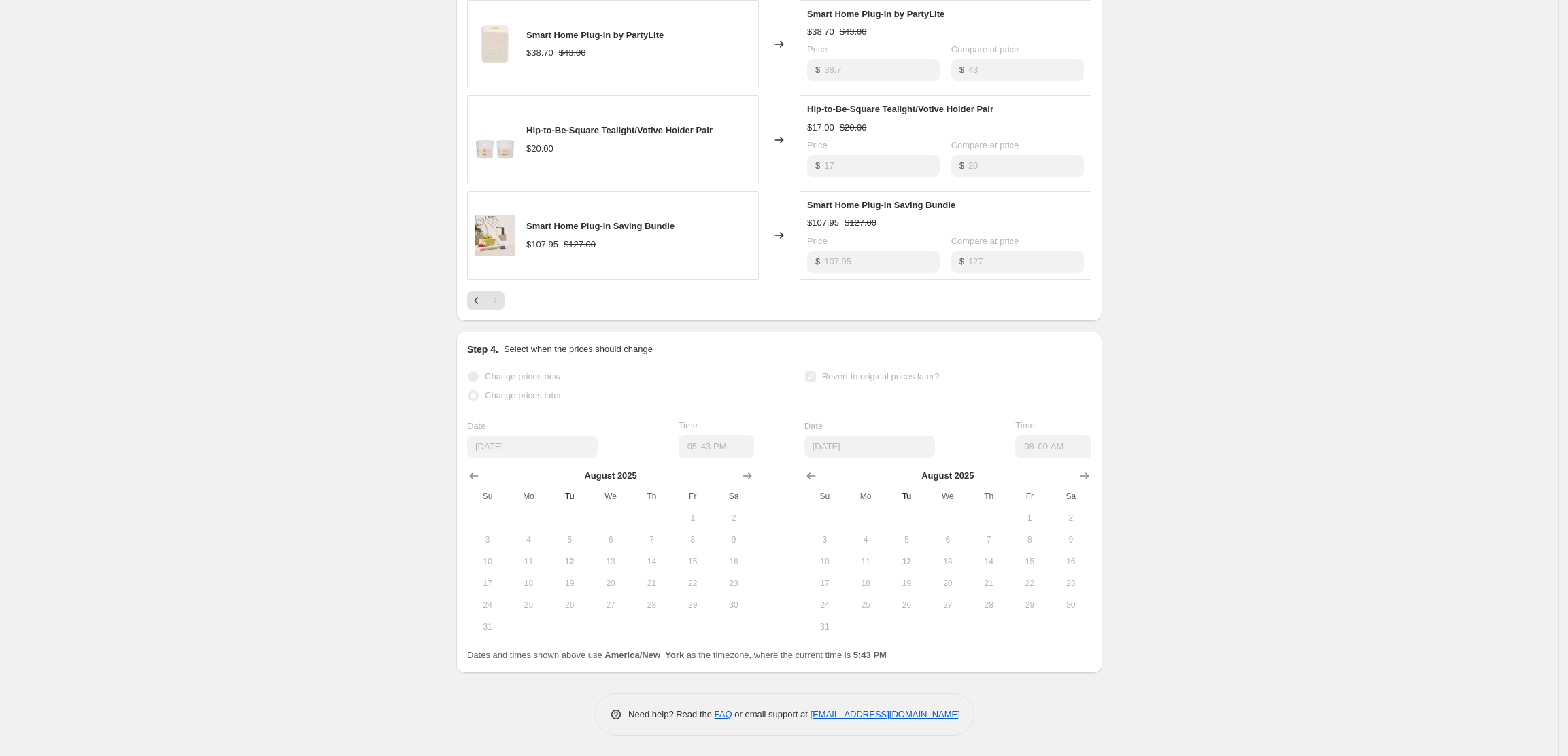
select select "collection"
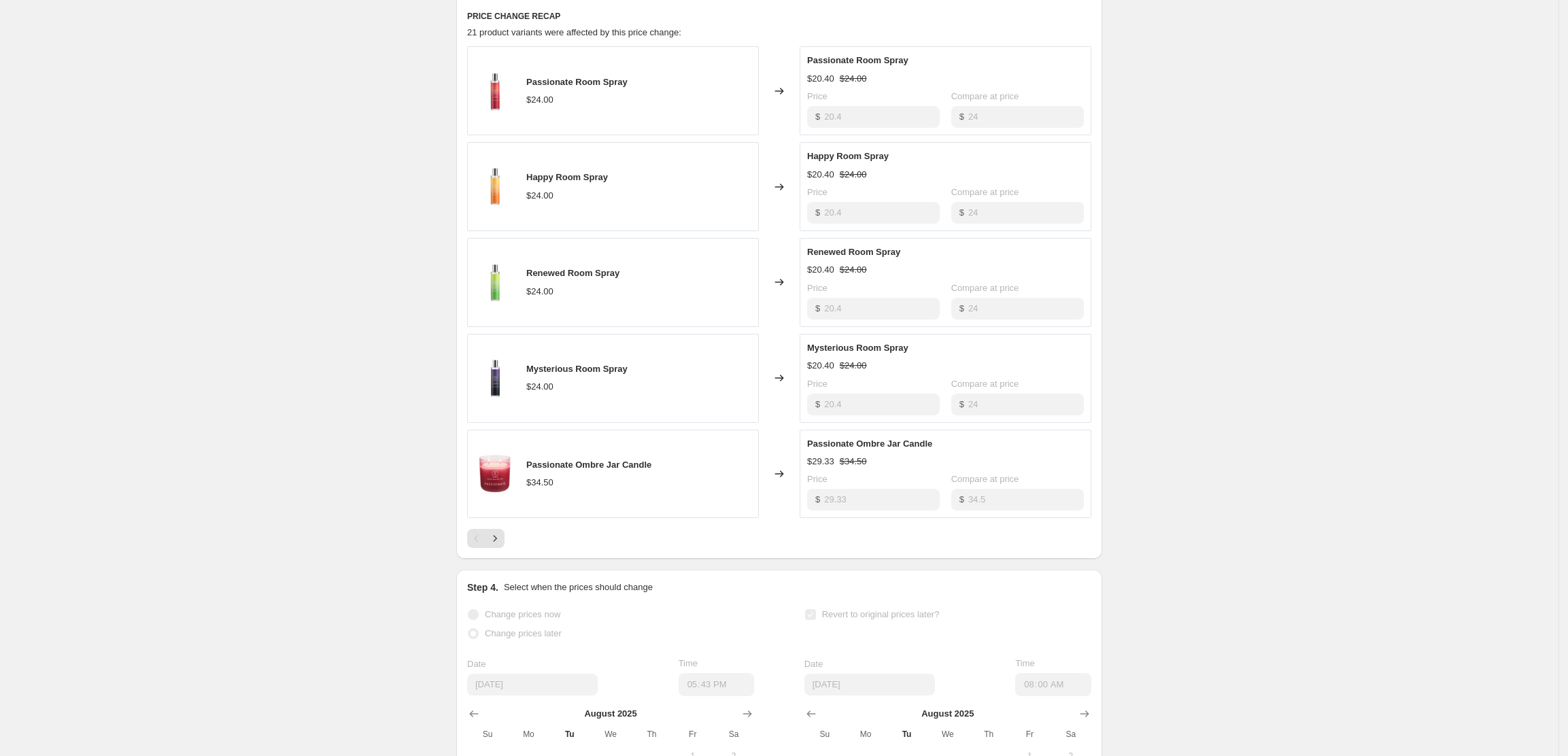
scroll to position [725, 0]
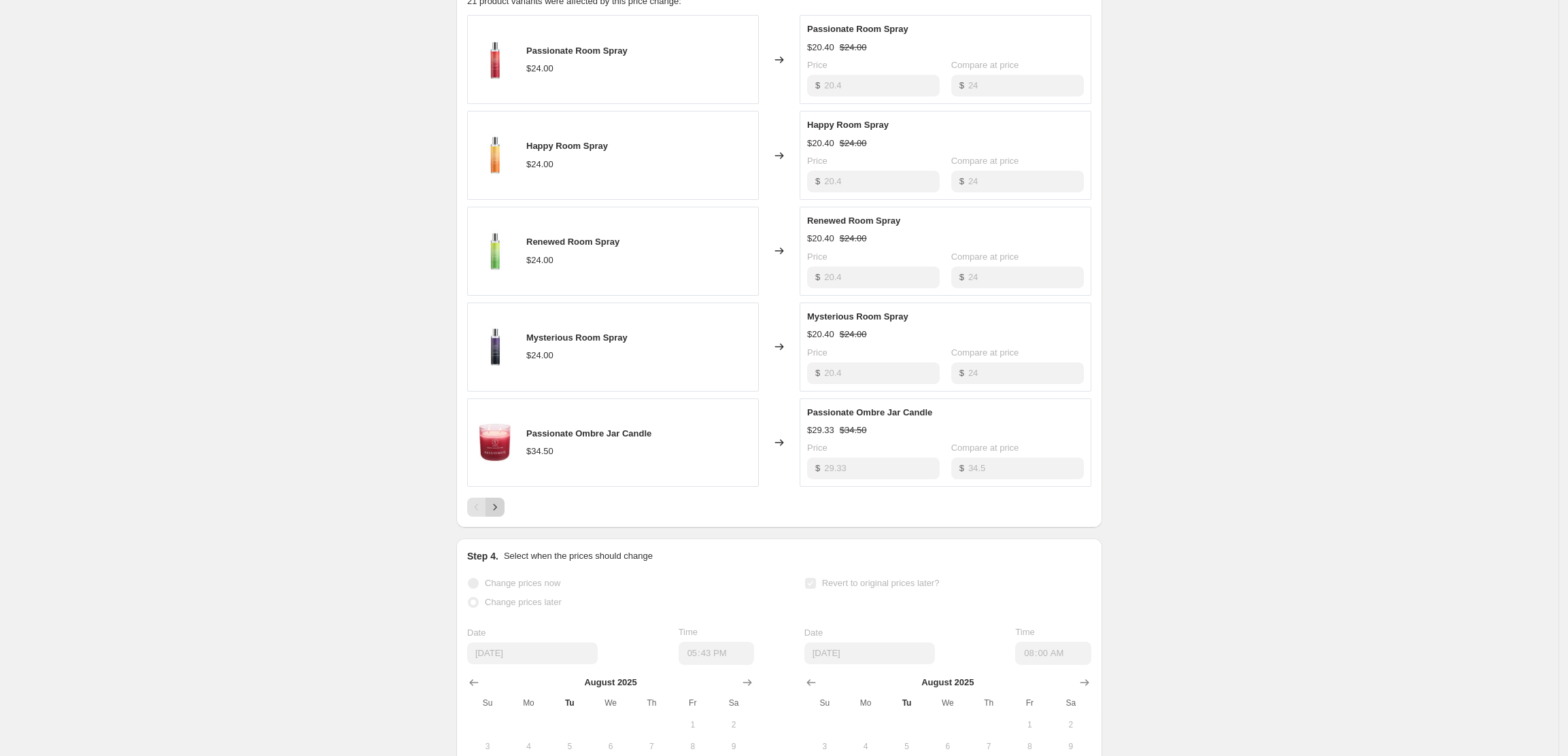
click at [502, 514] on icon "Next" at bounding box center [495, 507] width 14 height 14
click at [495, 514] on icon "Next" at bounding box center [495, 507] width 14 height 14
click at [501, 514] on icon "Next" at bounding box center [495, 507] width 14 height 14
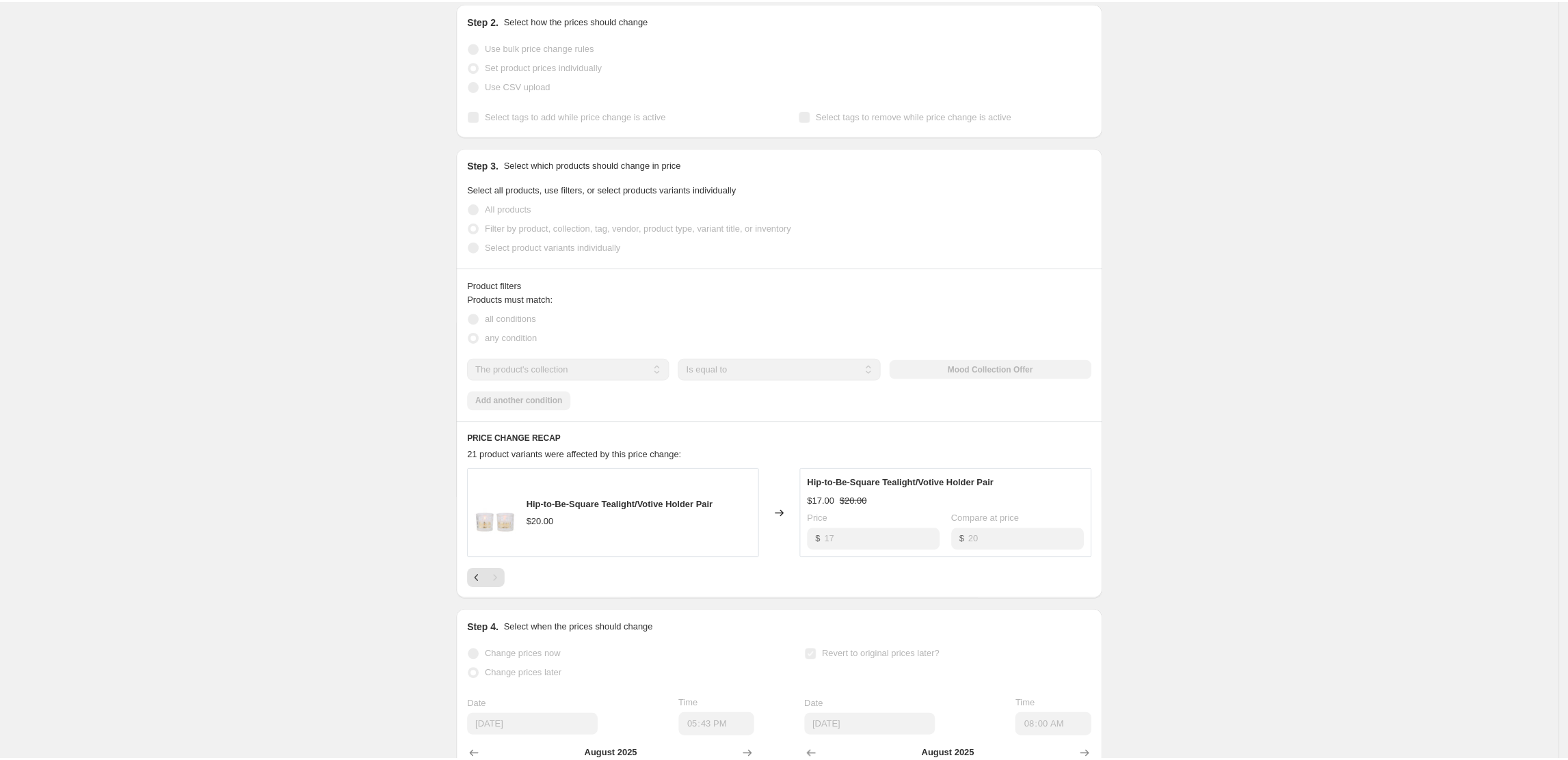
scroll to position [0, 0]
